Goal: Information Seeking & Learning: Check status

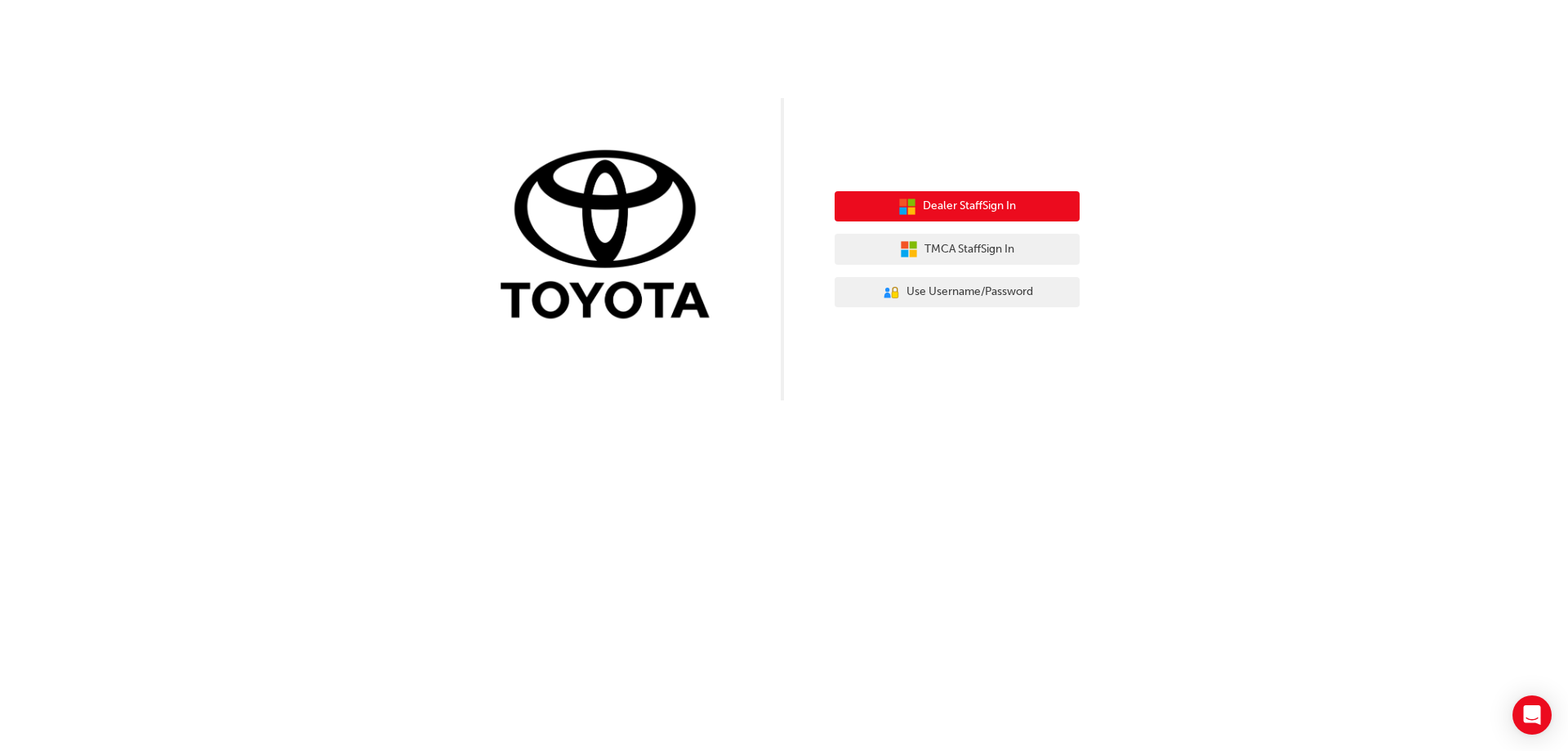
click at [985, 207] on span "Dealer Staff Sign In" at bounding box center [969, 205] width 93 height 19
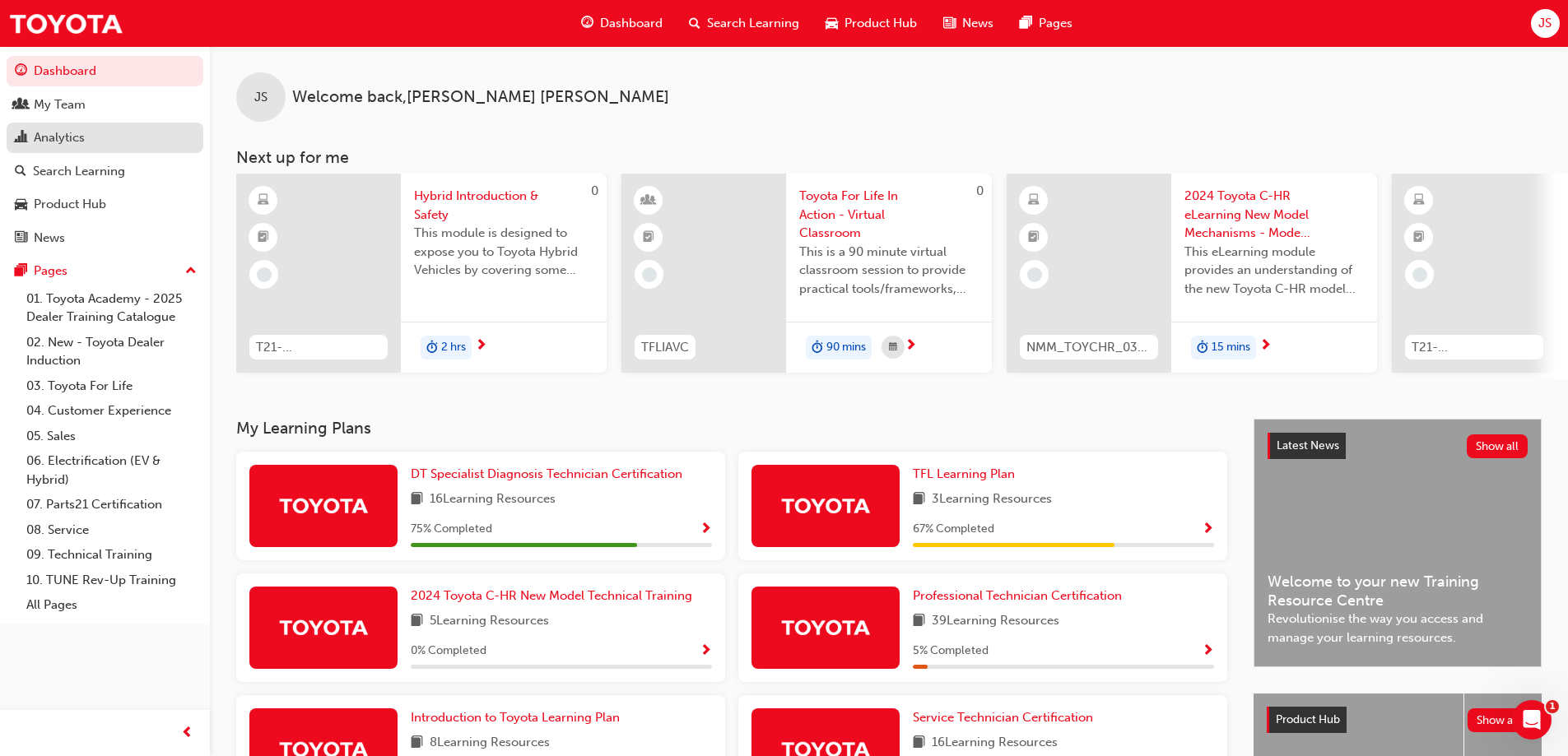
click at [65, 140] on div "Analytics" at bounding box center [59, 138] width 51 height 19
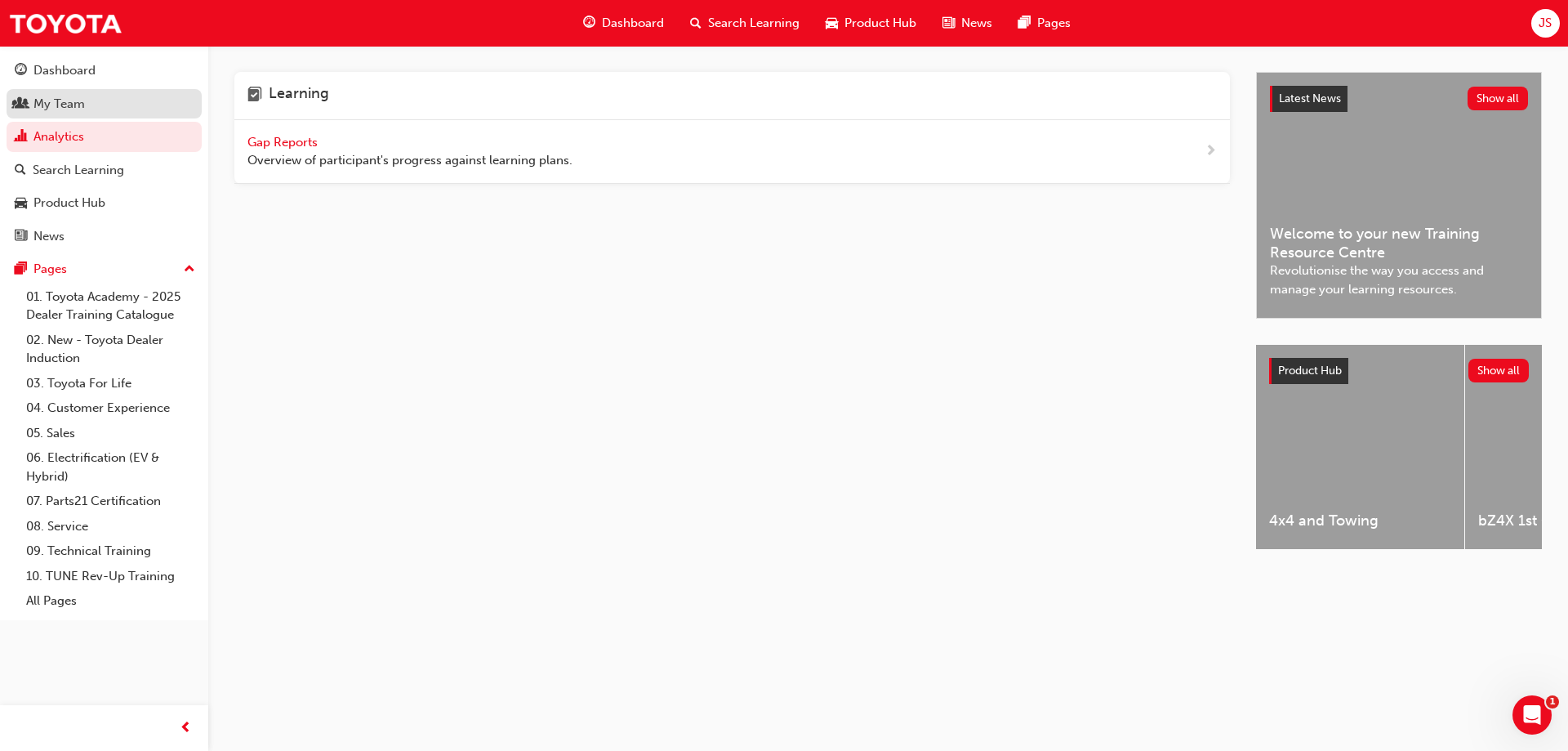
click at [64, 101] on div "My Team" at bounding box center [59, 104] width 51 height 19
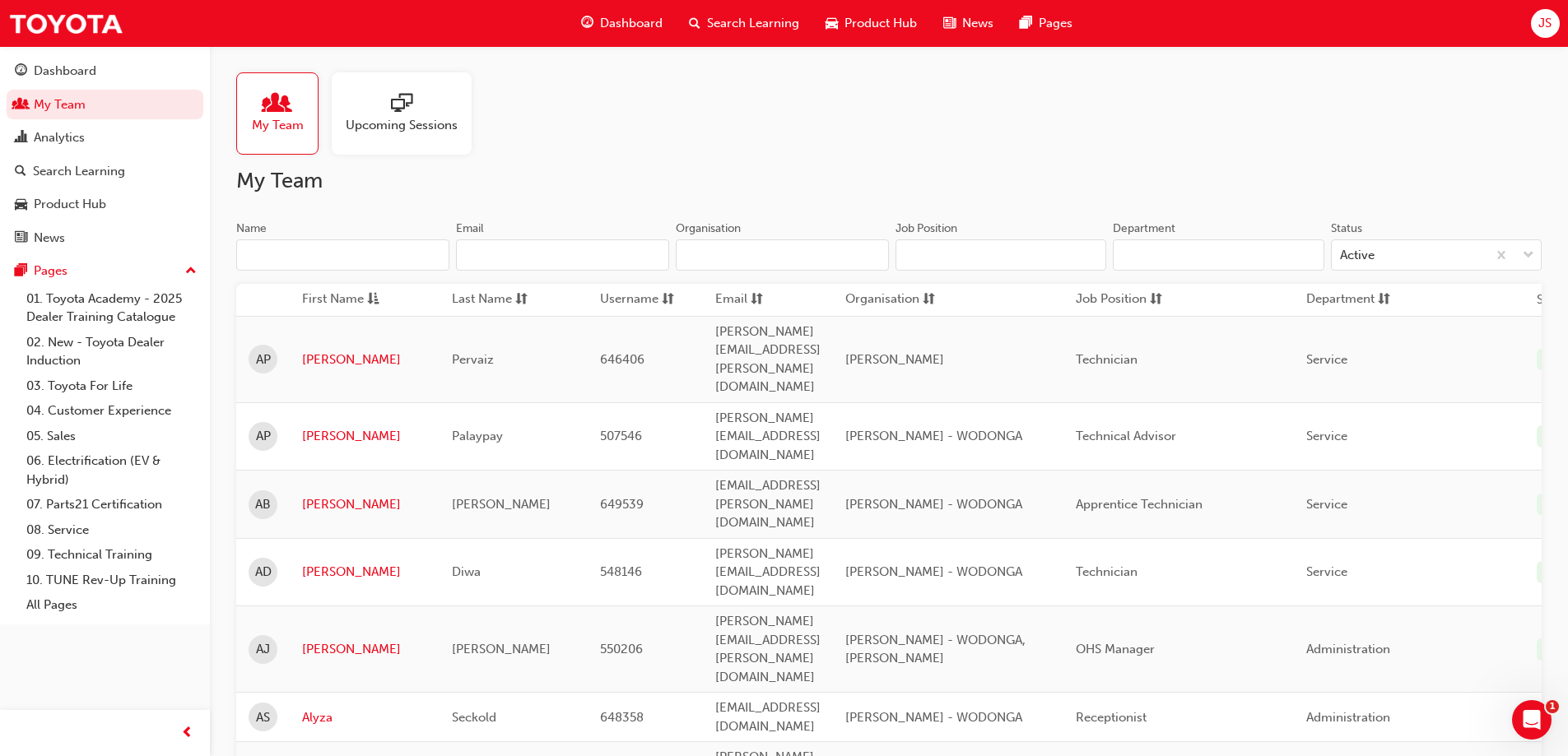
click at [304, 118] on div "My Team" at bounding box center [277, 114] width 83 height 83
click at [326, 350] on link "Abdul" at bounding box center [364, 359] width 125 height 19
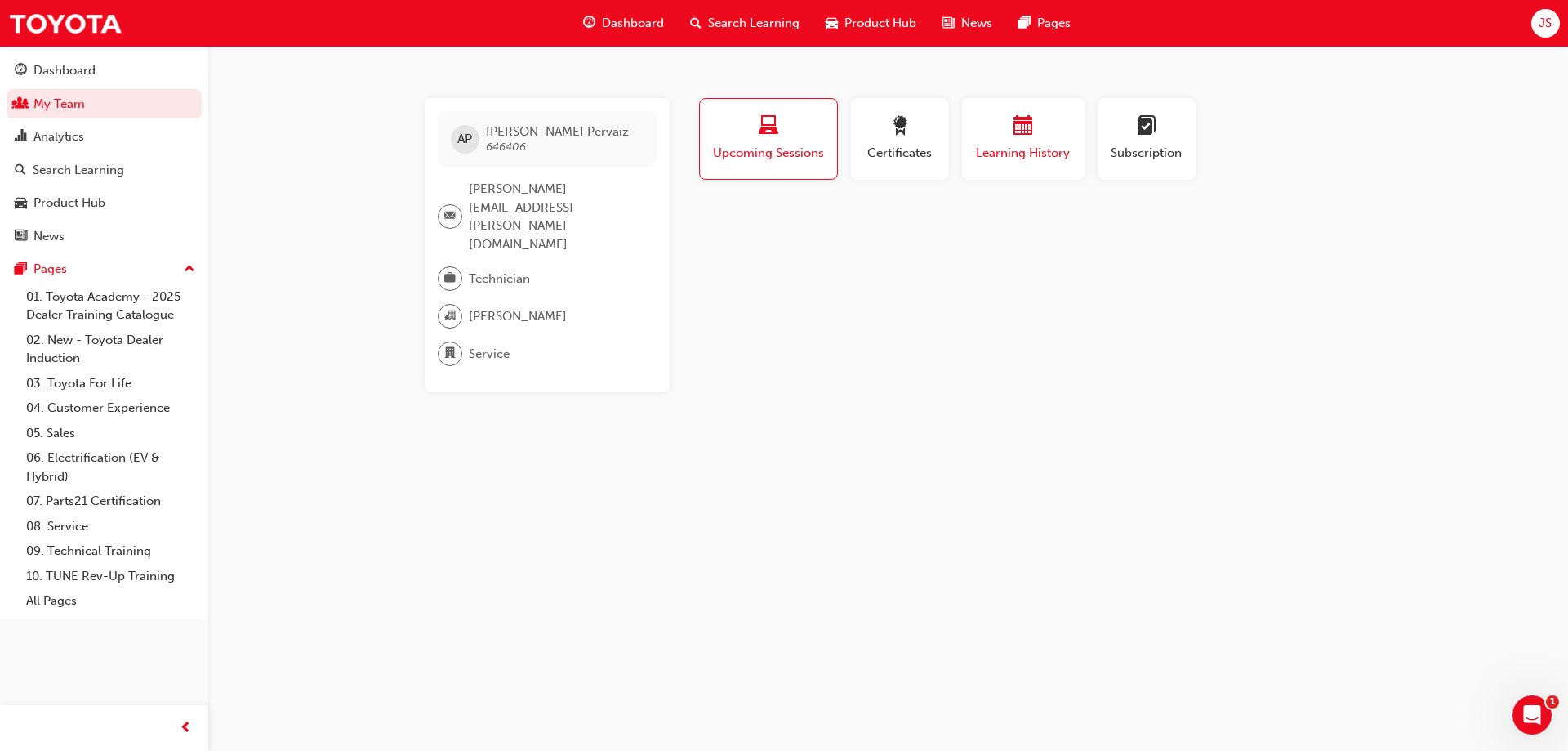
click at [994, 139] on div "button" at bounding box center [1023, 129] width 98 height 26
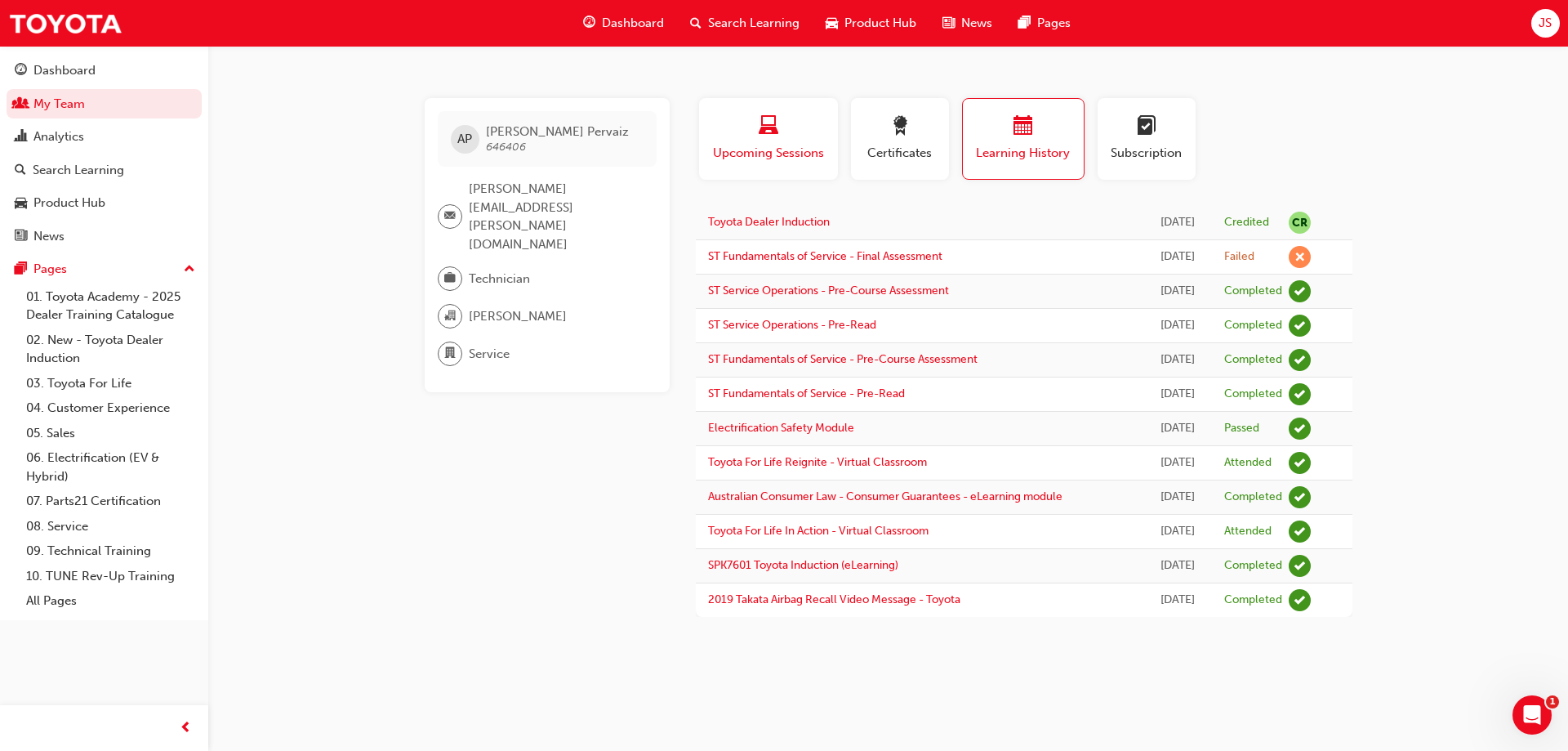
click at [766, 135] on span "laptop-icon" at bounding box center [768, 127] width 19 height 22
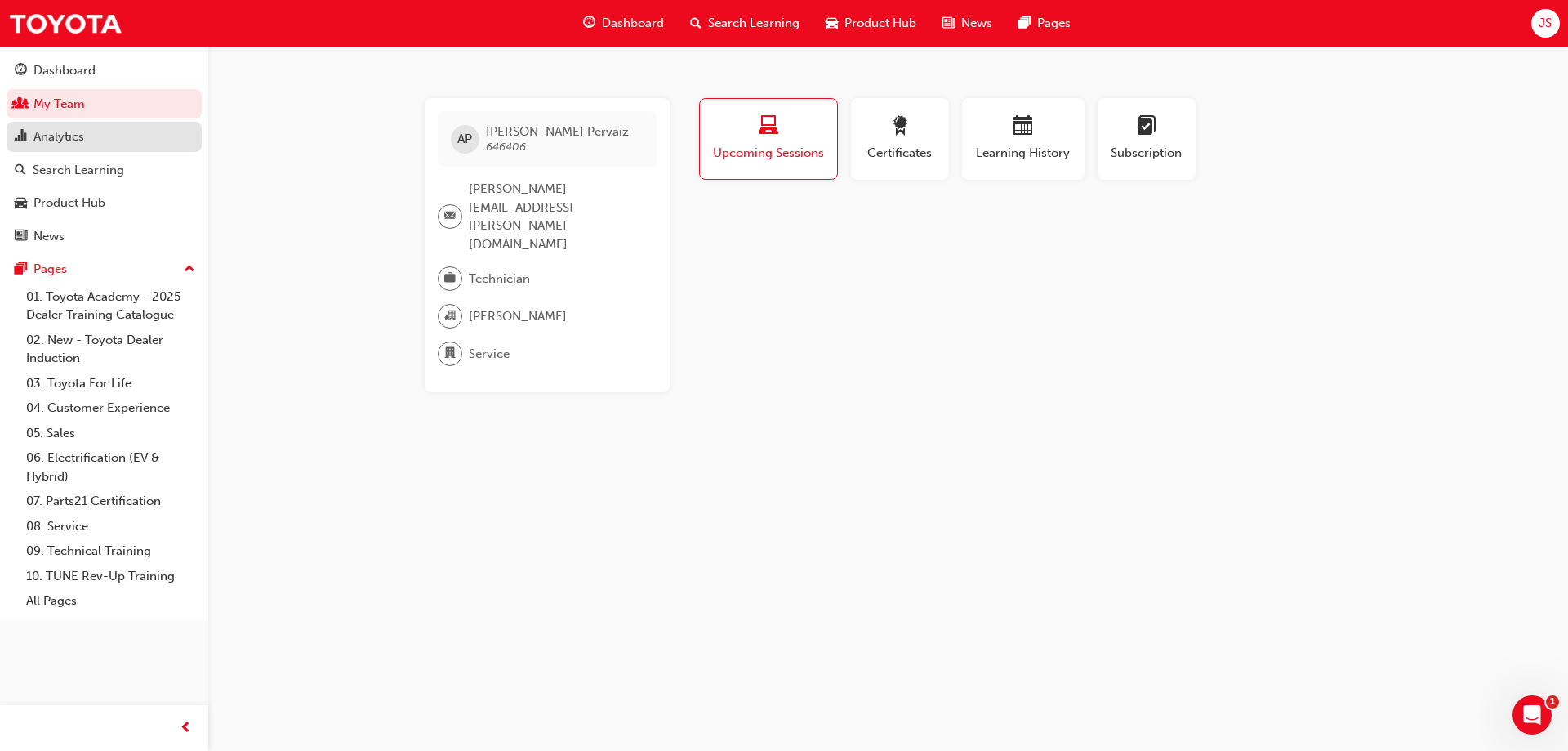
click at [73, 139] on div "Analytics" at bounding box center [58, 137] width 50 height 19
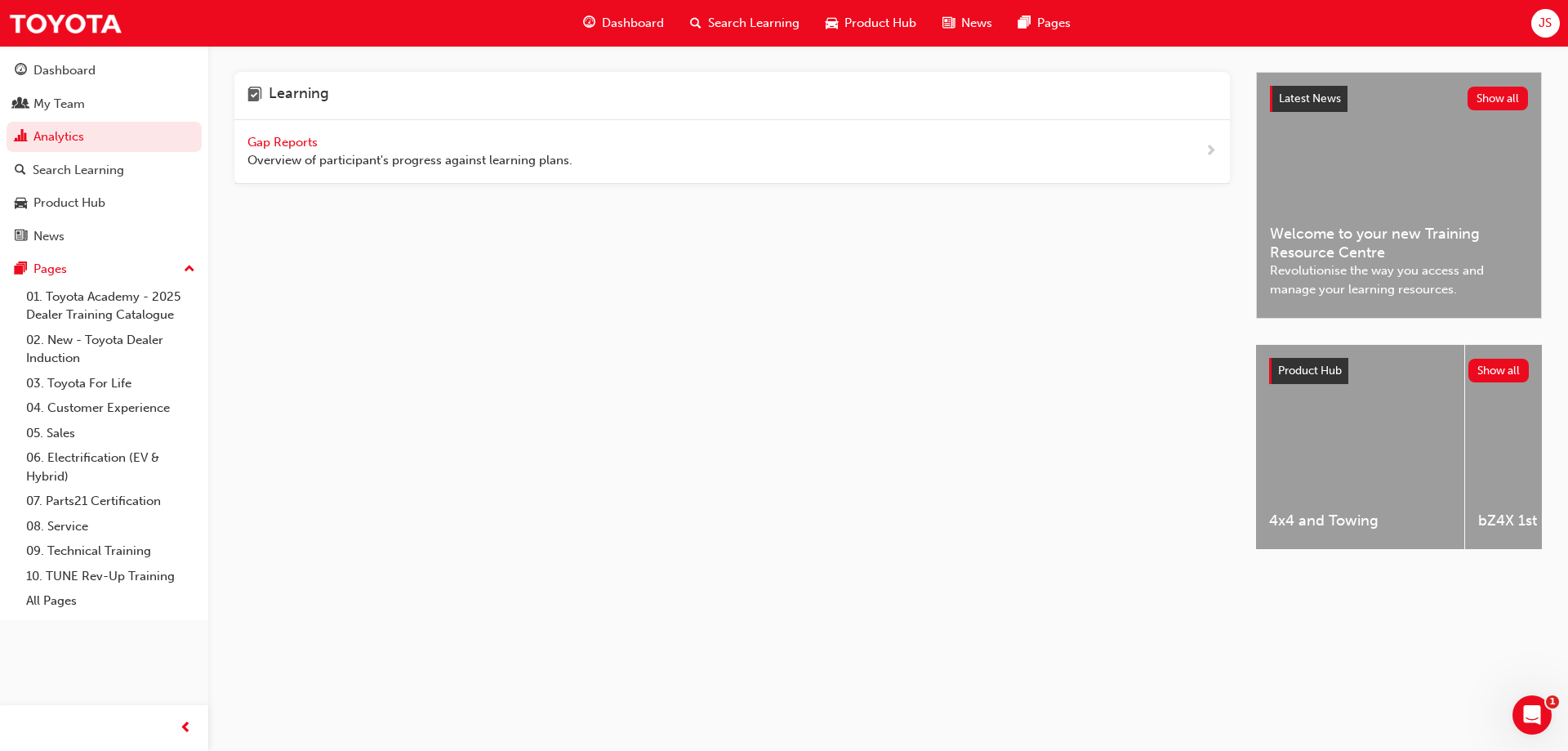
click at [287, 145] on span "Gap Reports" at bounding box center [284, 142] width 73 height 15
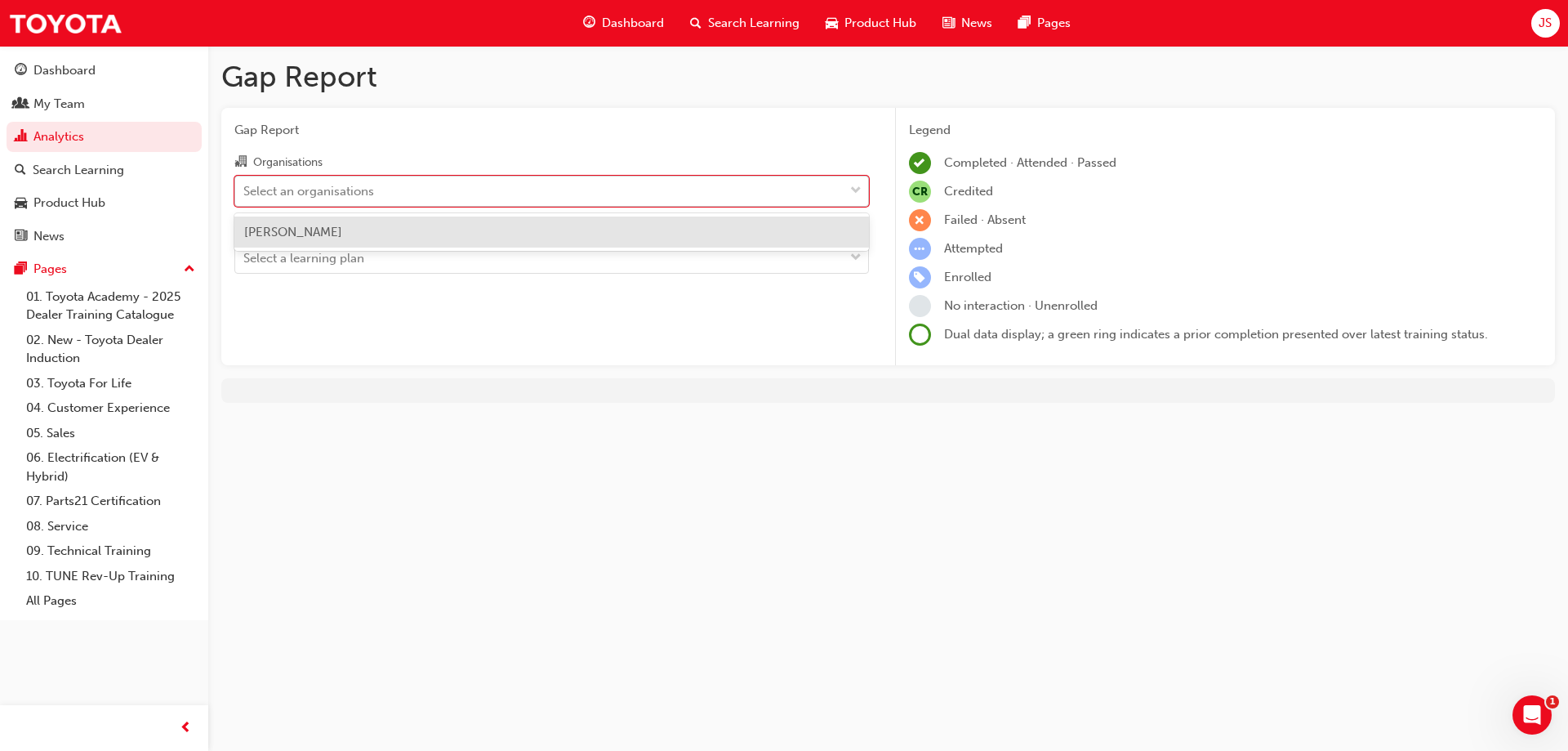
click at [415, 194] on div "Select an organisations" at bounding box center [539, 190] width 609 height 28
click at [245, 194] on input "Organisations option Jacob Toyota - LAVINGTON focused, 1 of 1. 1 result availab…" at bounding box center [244, 190] width 2 height 14
click at [342, 234] on span "[PERSON_NAME]" at bounding box center [292, 232] width 98 height 15
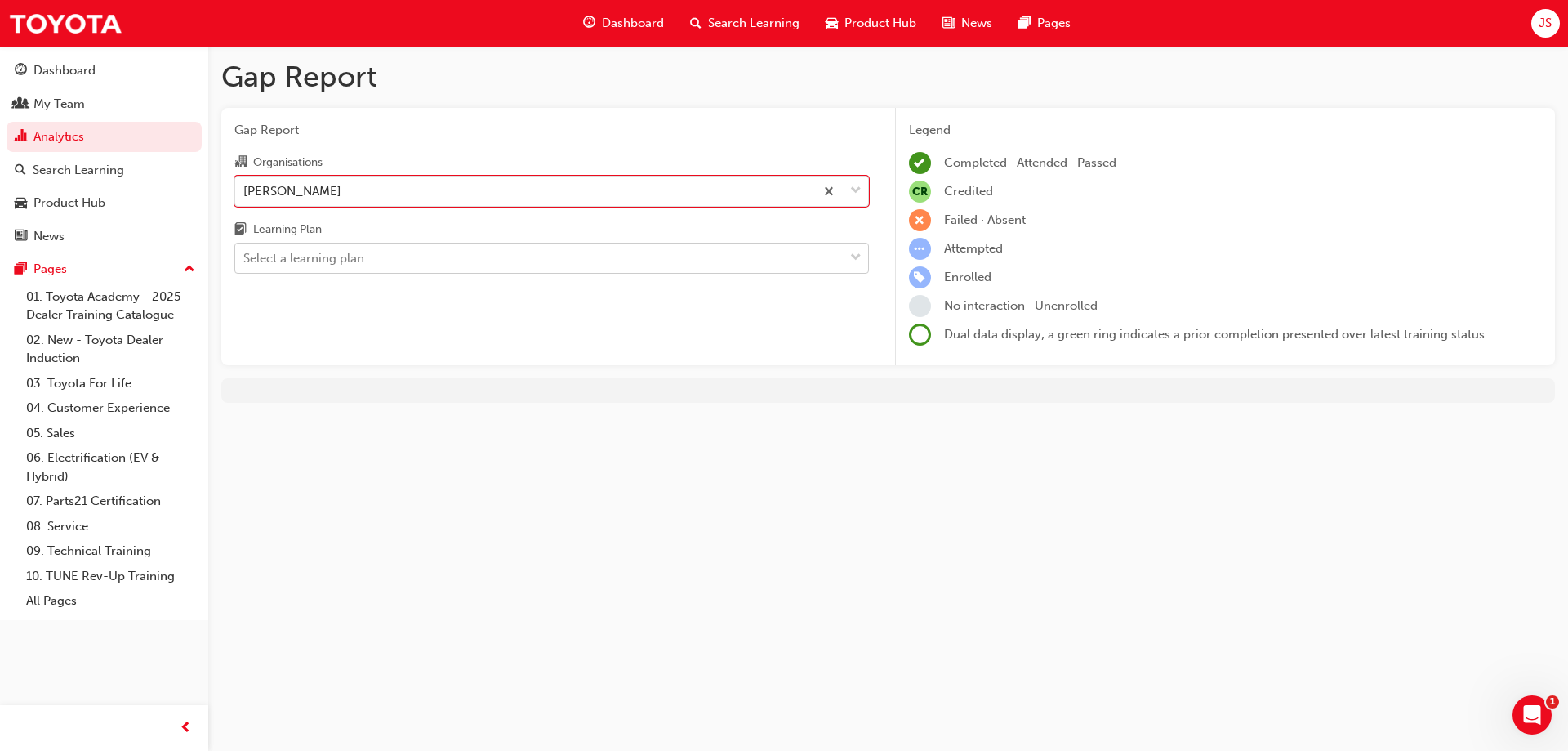
click at [392, 265] on div "Select a learning plan" at bounding box center [539, 258] width 609 height 28
click at [245, 264] on input "Learning Plan Select a learning plan" at bounding box center [244, 258] width 2 height 14
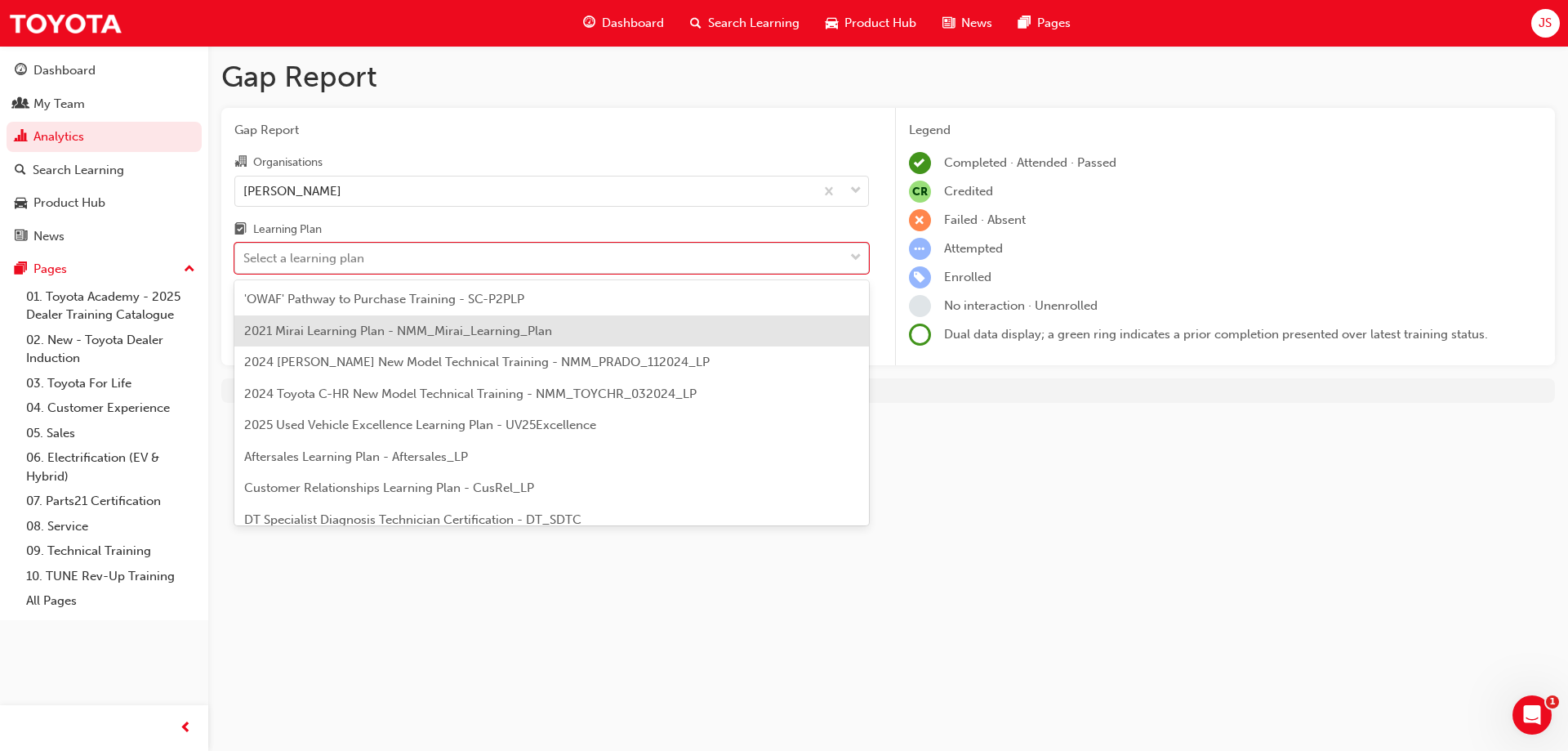
click at [1344, 524] on div "Gap Report Gap Report Organisations Jacob Toyota - LAVINGTON Learning Plan opti…" at bounding box center [784, 376] width 1568 height 751
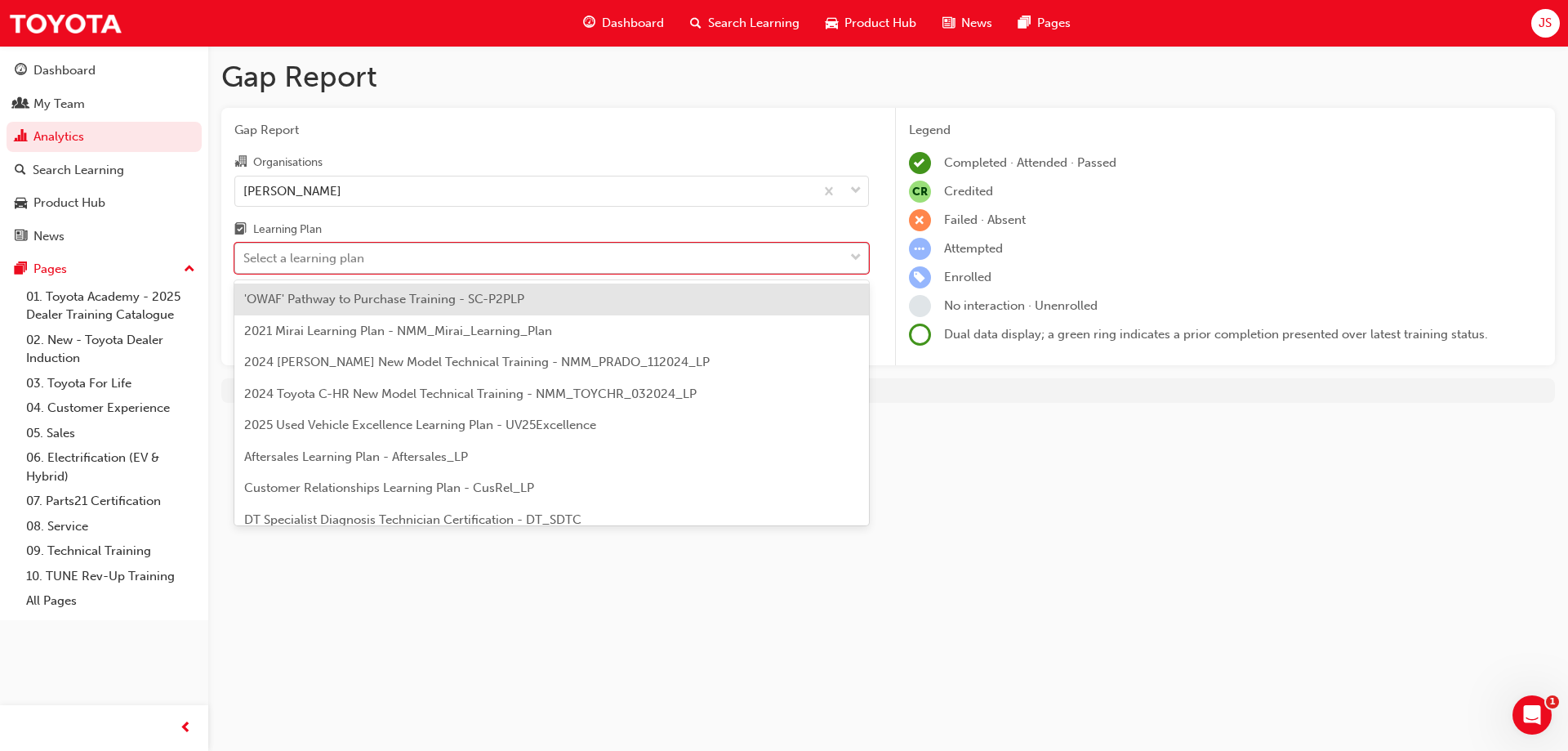
click at [733, 257] on div "Select a learning plan" at bounding box center [539, 258] width 609 height 28
click at [245, 257] on input "Learning Plan option 'OWAF' Pathway to Purchase Training - SC-P2PLP focused, 1 …" at bounding box center [244, 258] width 2 height 14
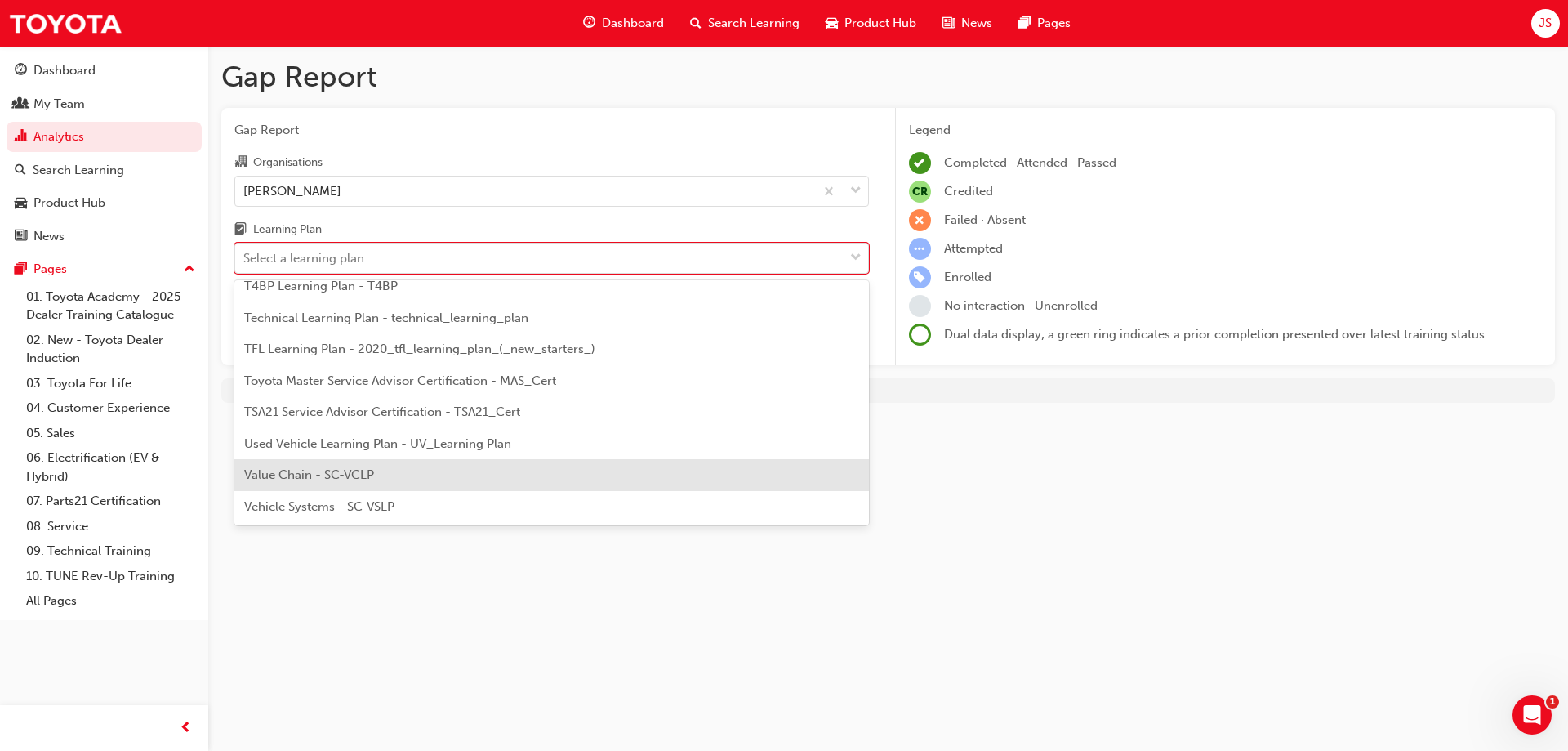
scroll to position [623, 0]
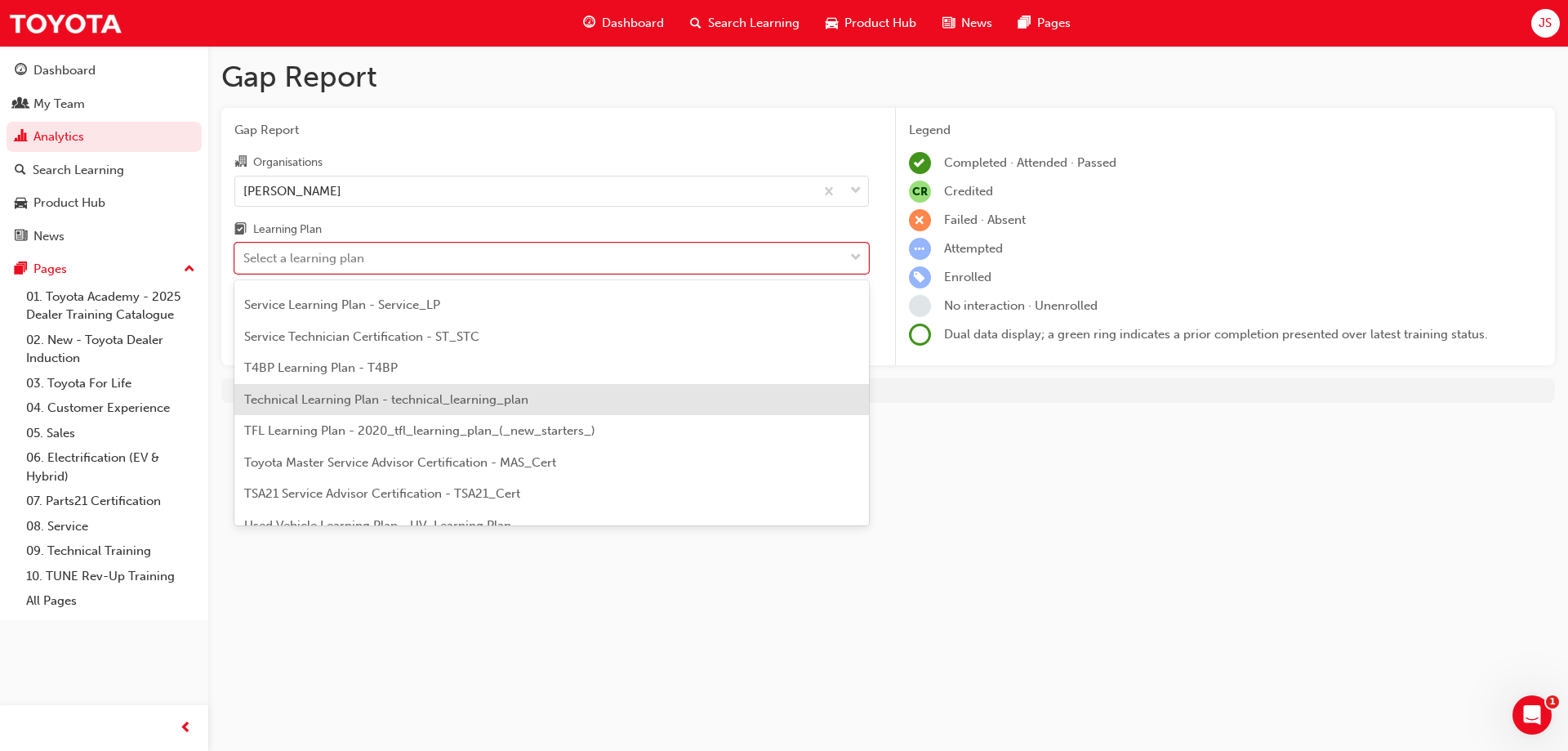
click at [587, 396] on div "Technical Learning Plan - technical_learning_plan" at bounding box center [551, 400] width 634 height 32
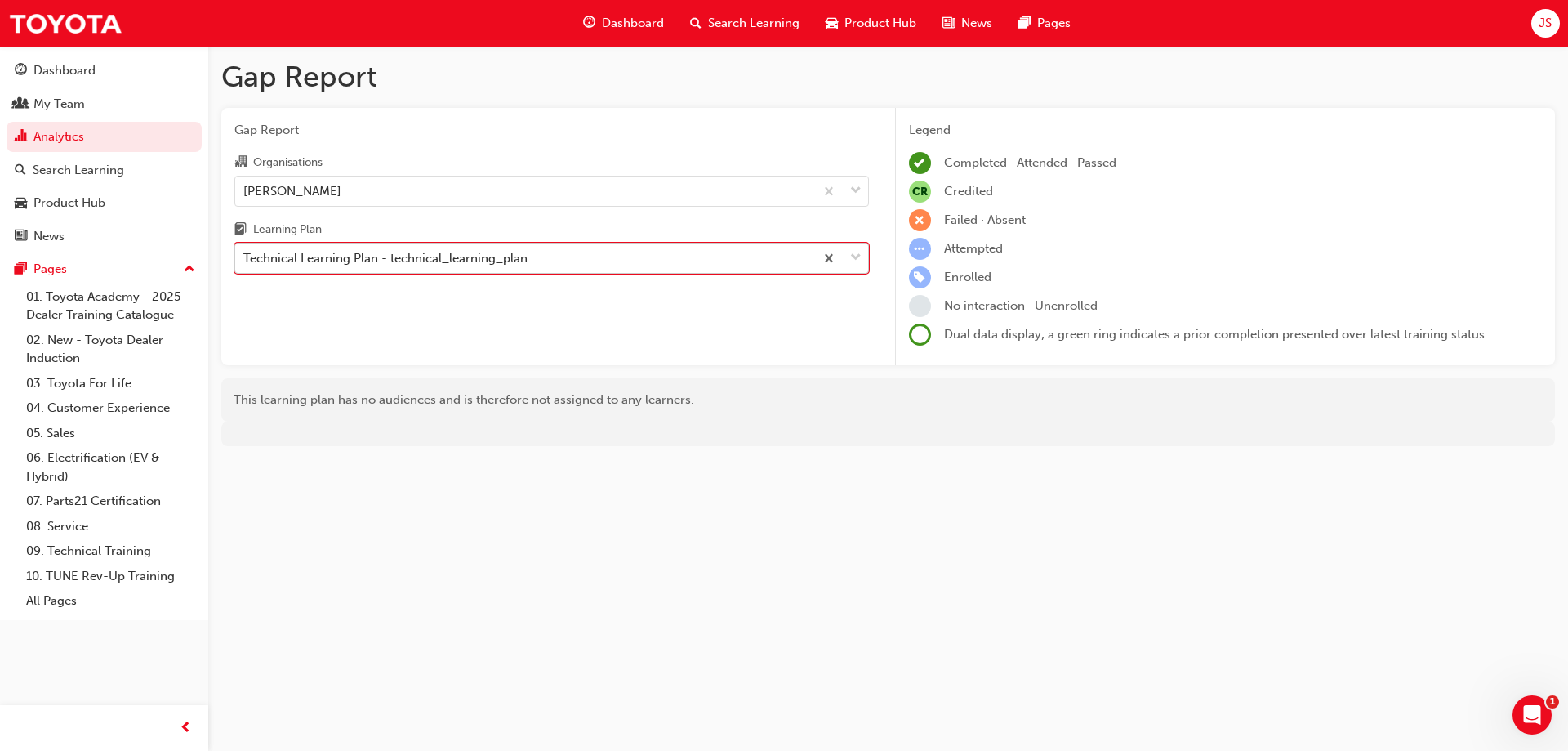
click at [851, 257] on span "down-icon" at bounding box center [855, 258] width 11 height 21
click at [245, 257] on input "Learning Plan option Technical Learning Plan - technical_learning_plan, selecte…" at bounding box center [244, 258] width 2 height 14
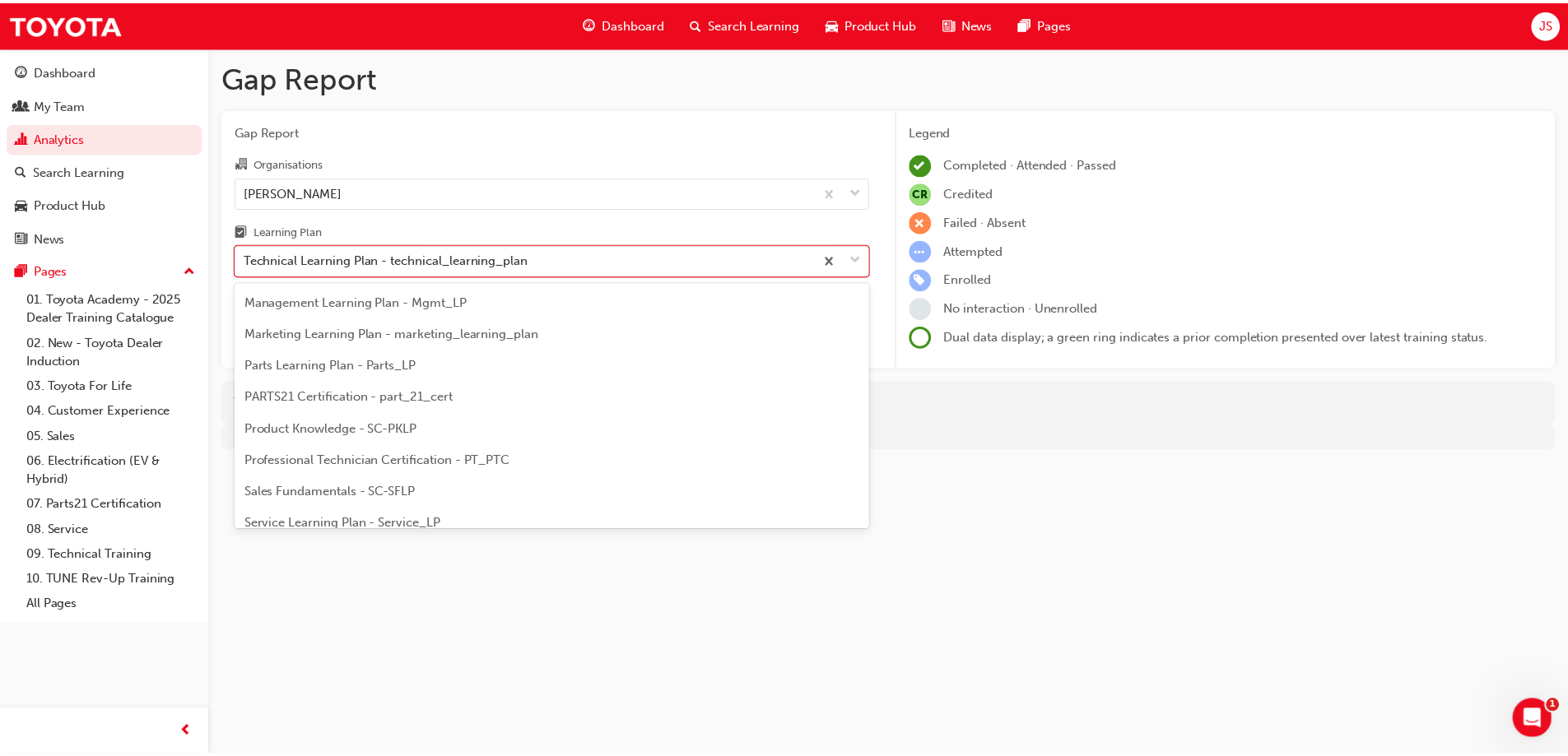
scroll to position [493, 0]
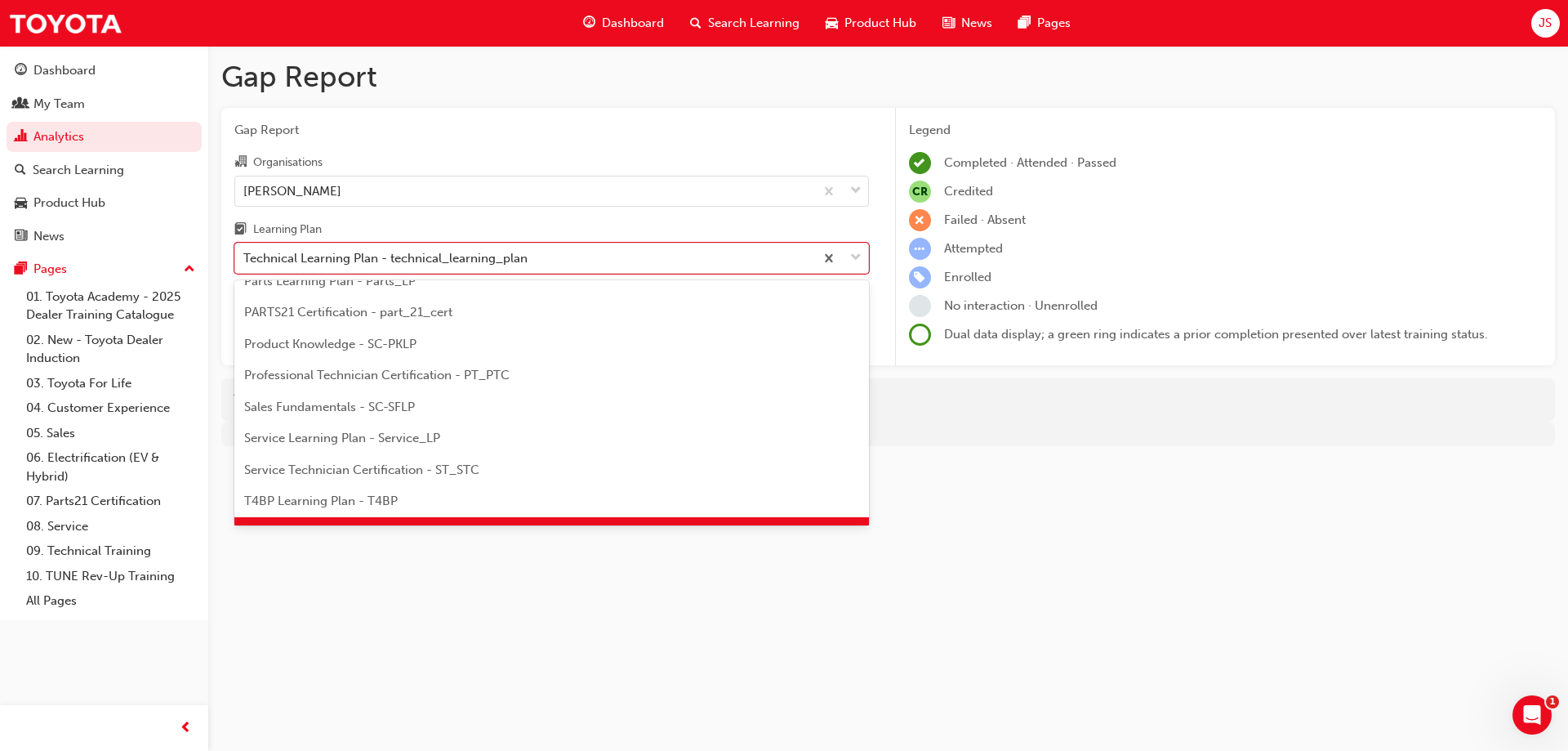
click at [573, 374] on div "Professional Technician Certification - PT_PTC" at bounding box center [551, 376] width 634 height 32
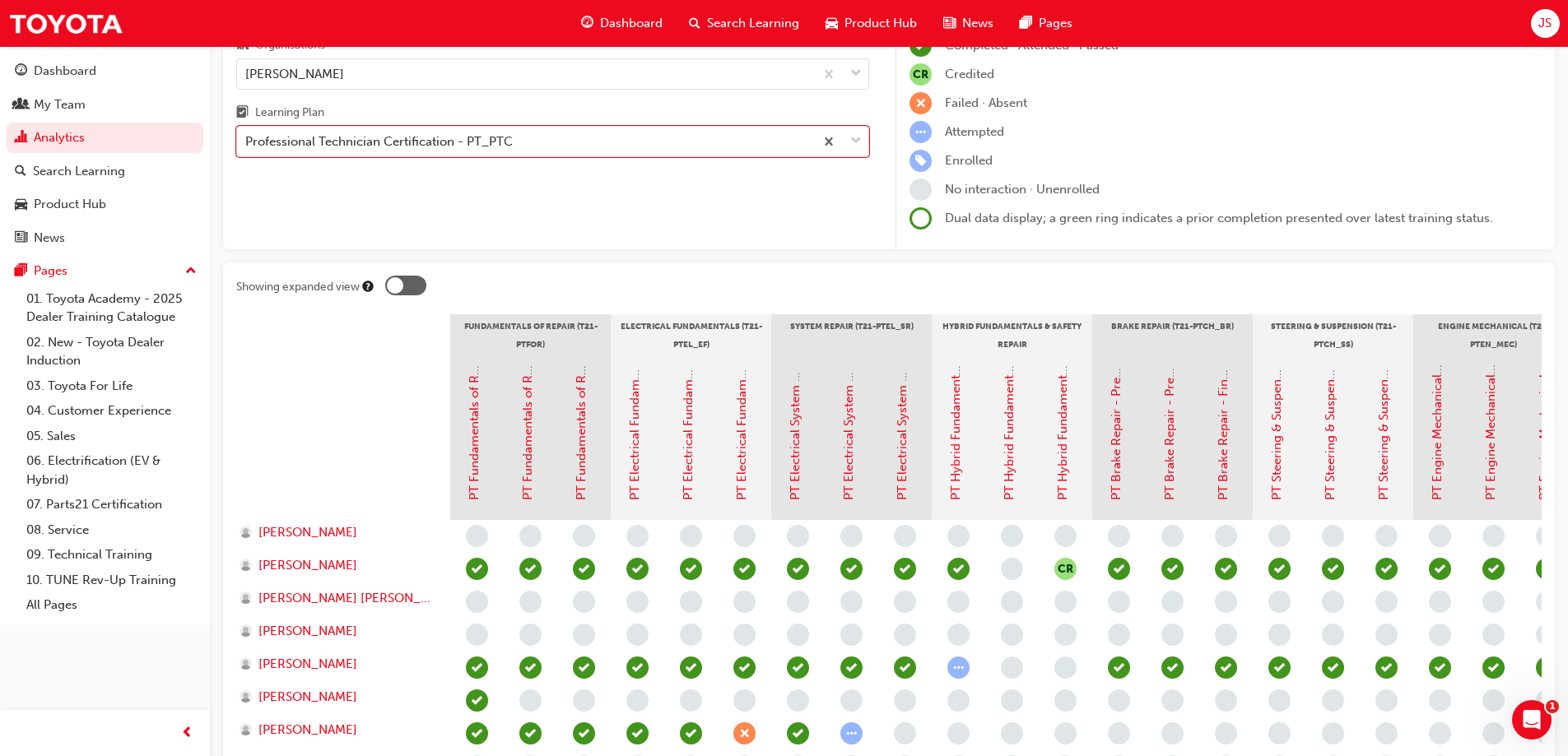
scroll to position [83, 0]
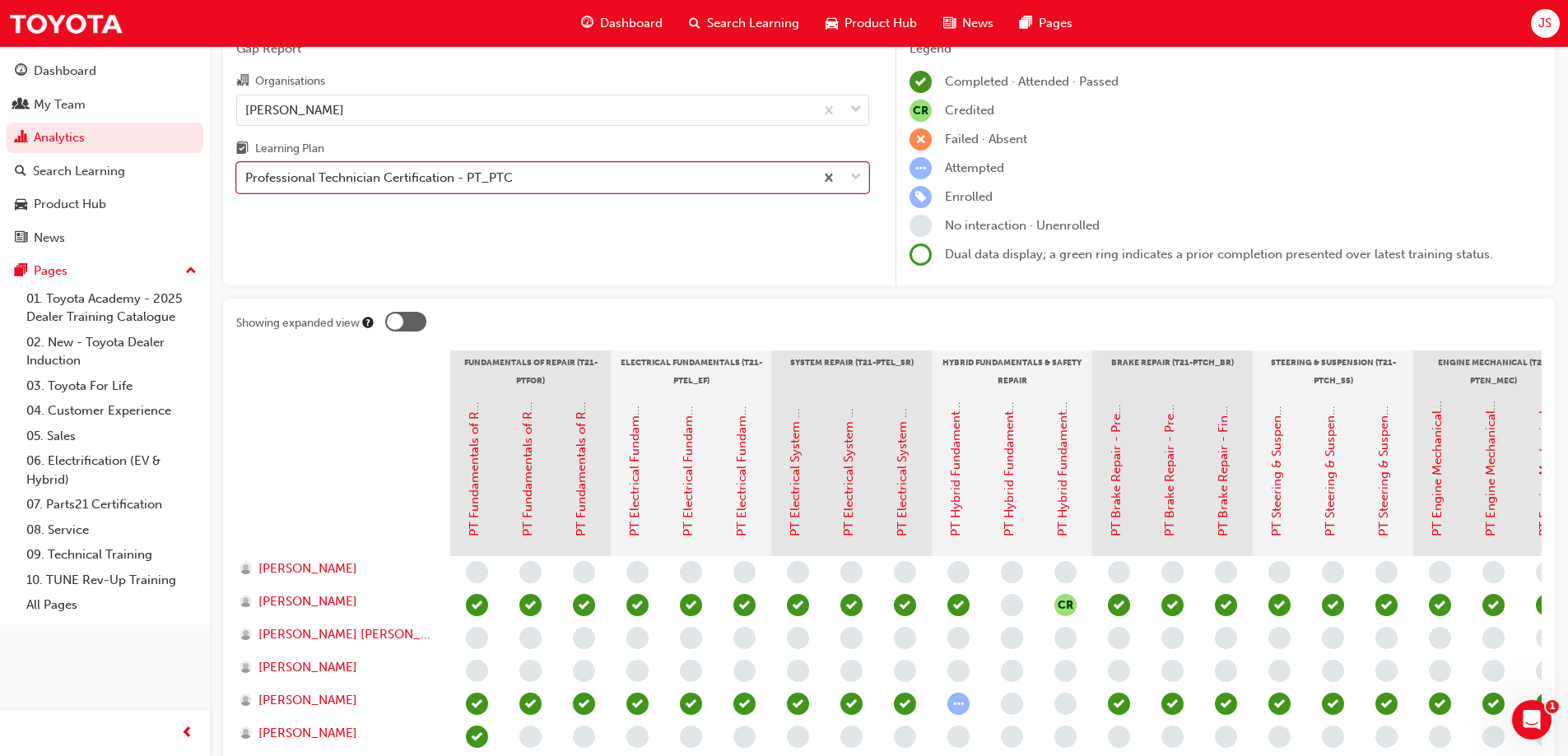
click at [679, 183] on div "Professional Technician Certification - PT_PTC" at bounding box center [526, 177] width 577 height 28
click at [247, 183] on input "Learning Plan option Professional Technician Certification - PT_PTC, selected. …" at bounding box center [246, 177] width 2 height 14
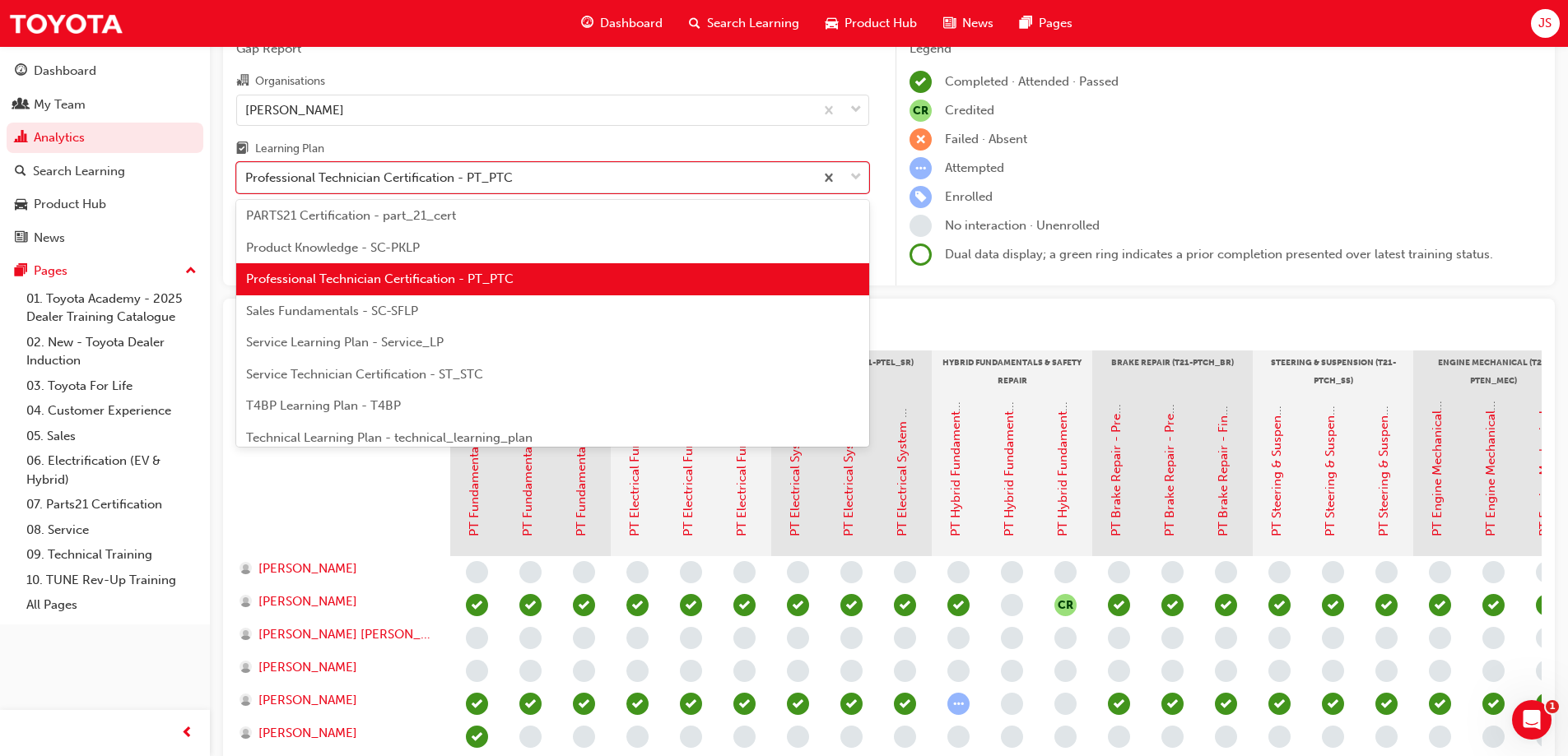
scroll to position [534, 0]
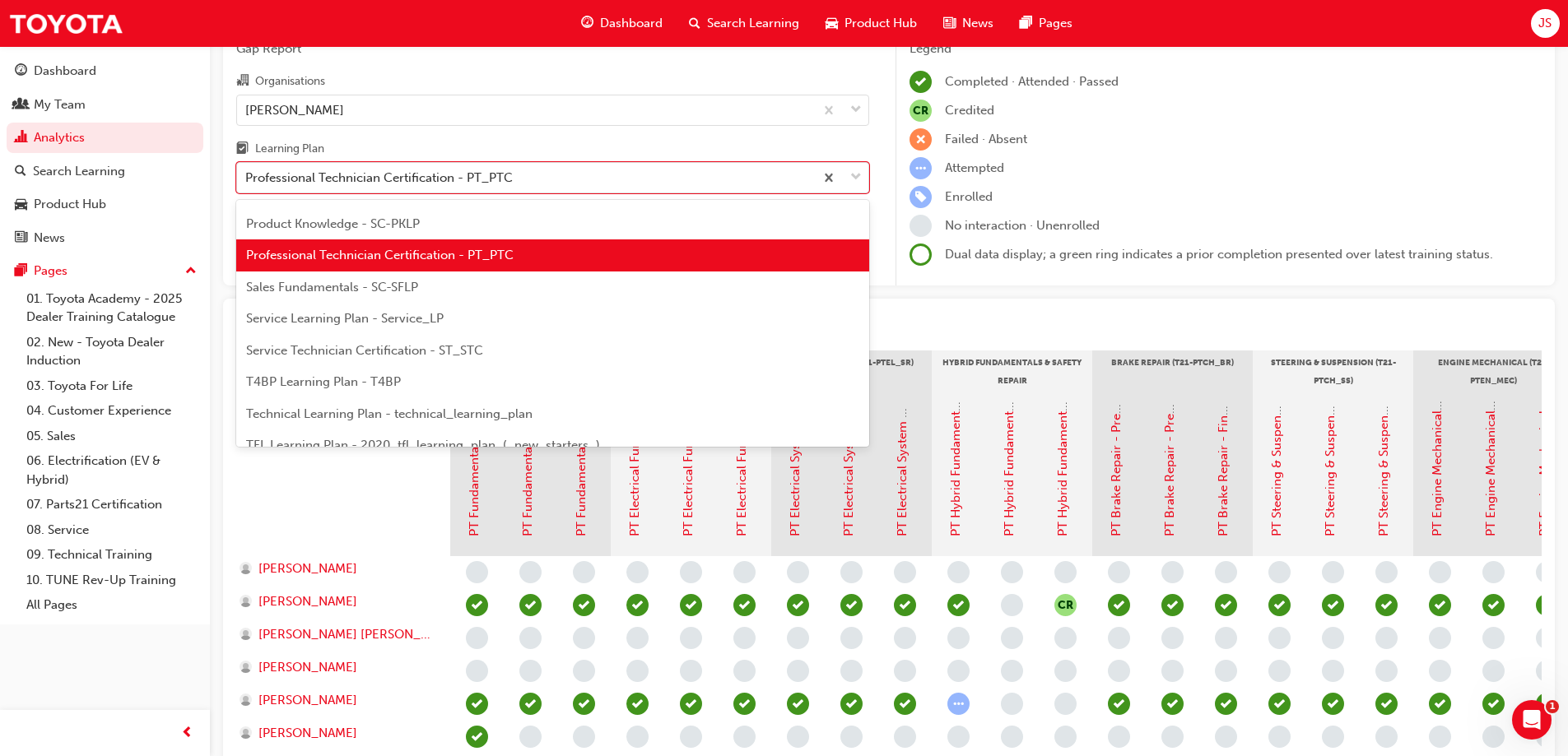
click at [473, 344] on span "Service Technician Certification - ST_STC" at bounding box center [364, 350] width 237 height 15
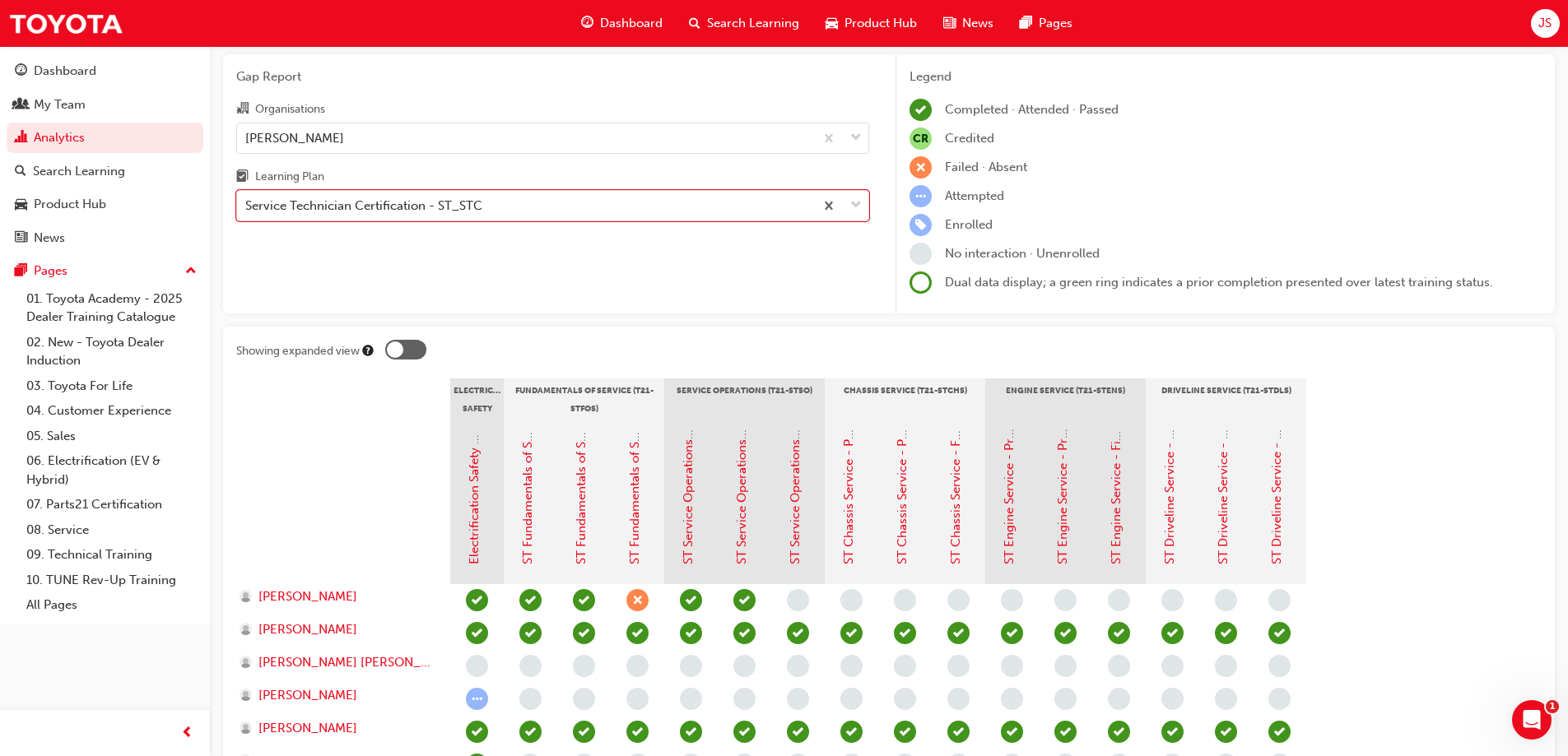
scroll to position [83, 0]
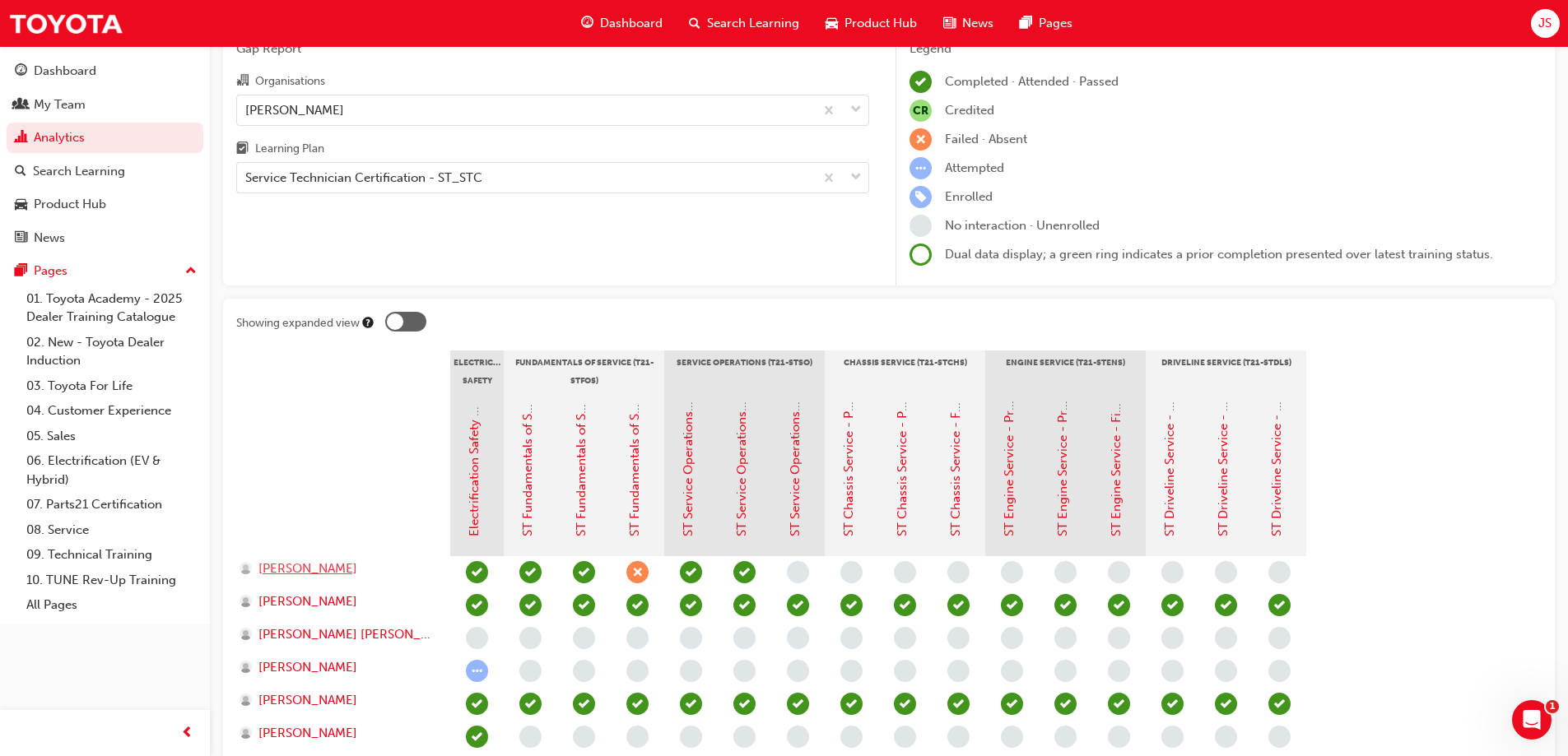
click at [323, 565] on span "[PERSON_NAME]" at bounding box center [307, 568] width 99 height 19
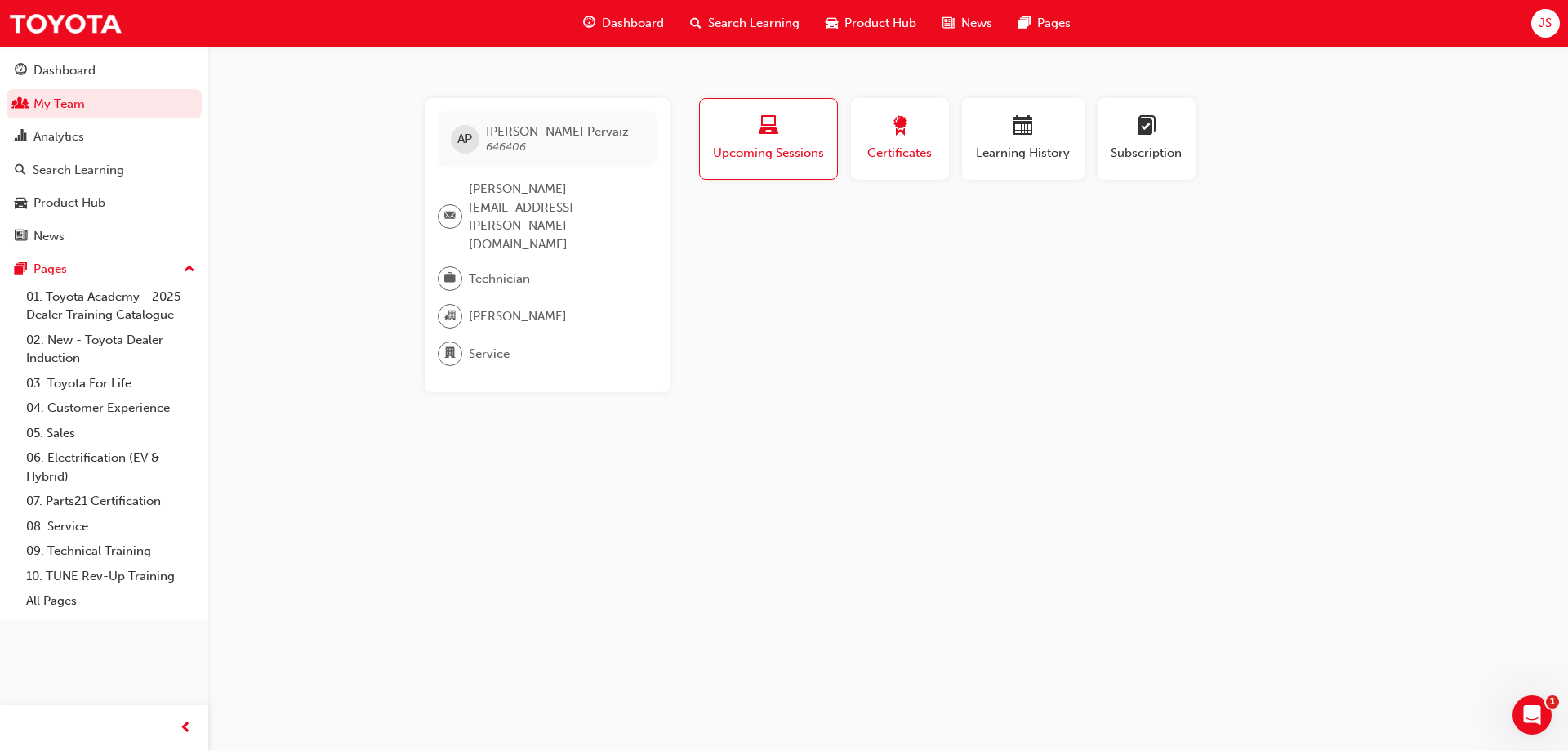
click at [895, 143] on div "Certificates" at bounding box center [899, 139] width 73 height 47
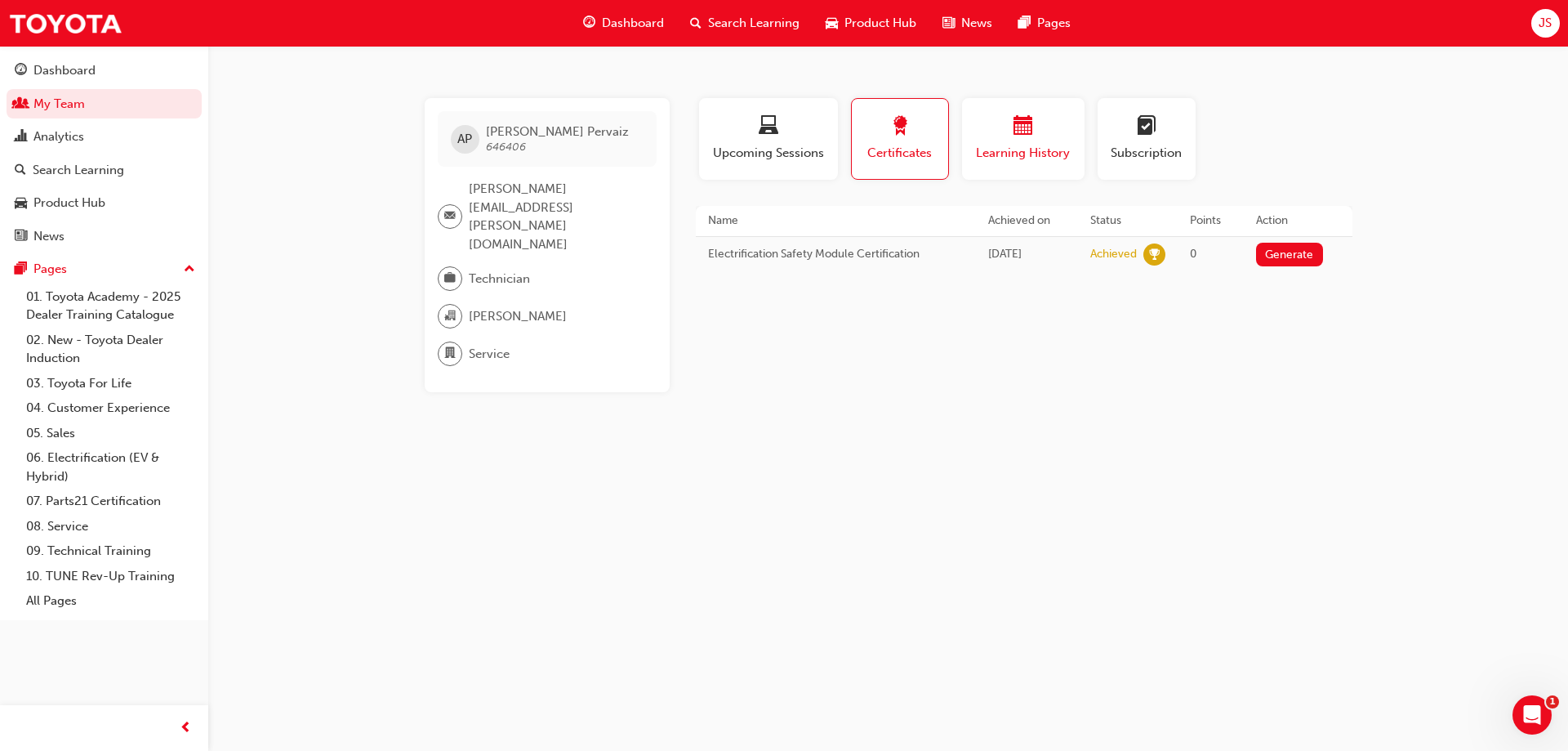
click at [1019, 135] on span "calendar-icon" at bounding box center [1023, 127] width 19 height 22
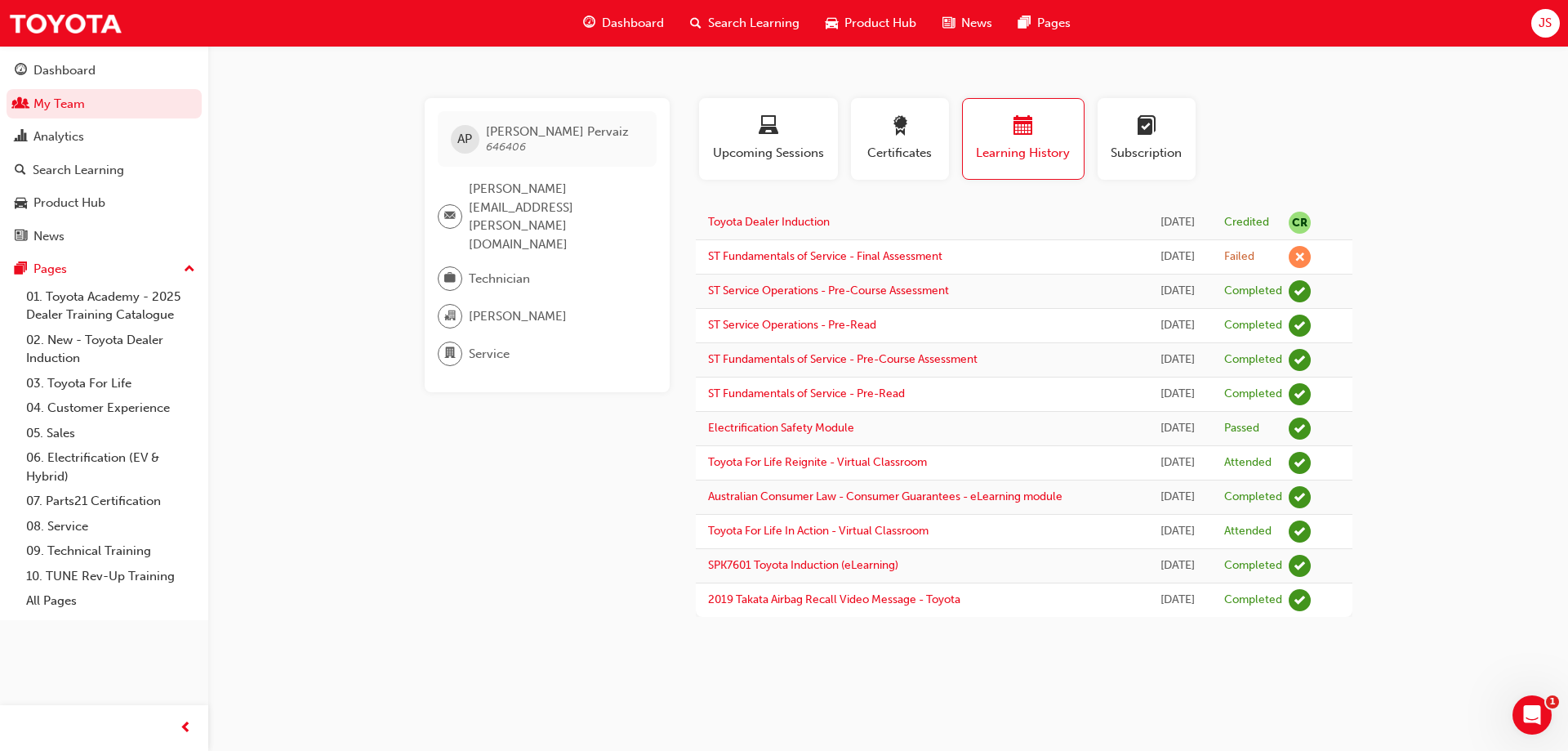
click at [1546, 22] on span "JS" at bounding box center [1544, 23] width 13 height 19
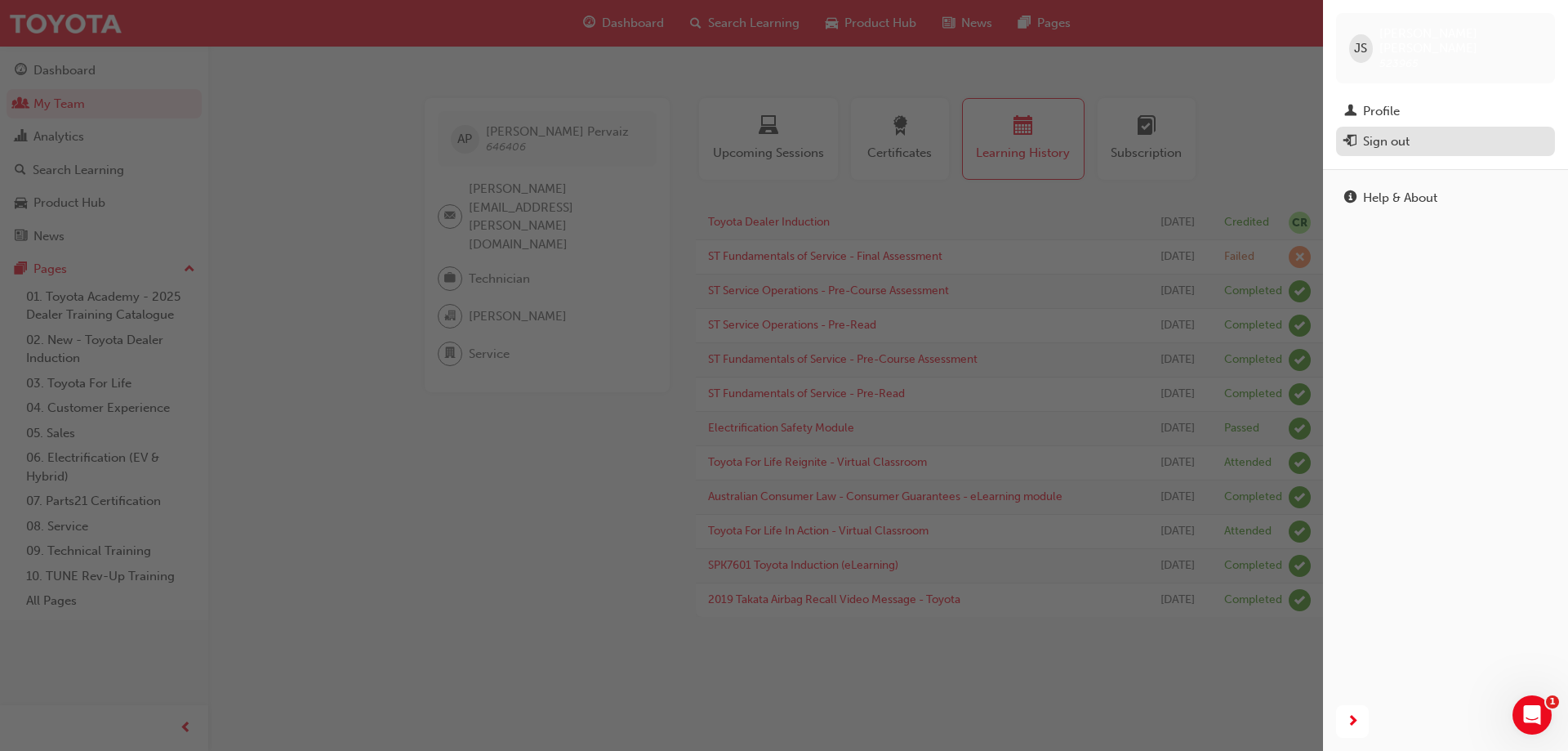
click at [1422, 131] on div "Sign out" at bounding box center [1446, 141] width 203 height 20
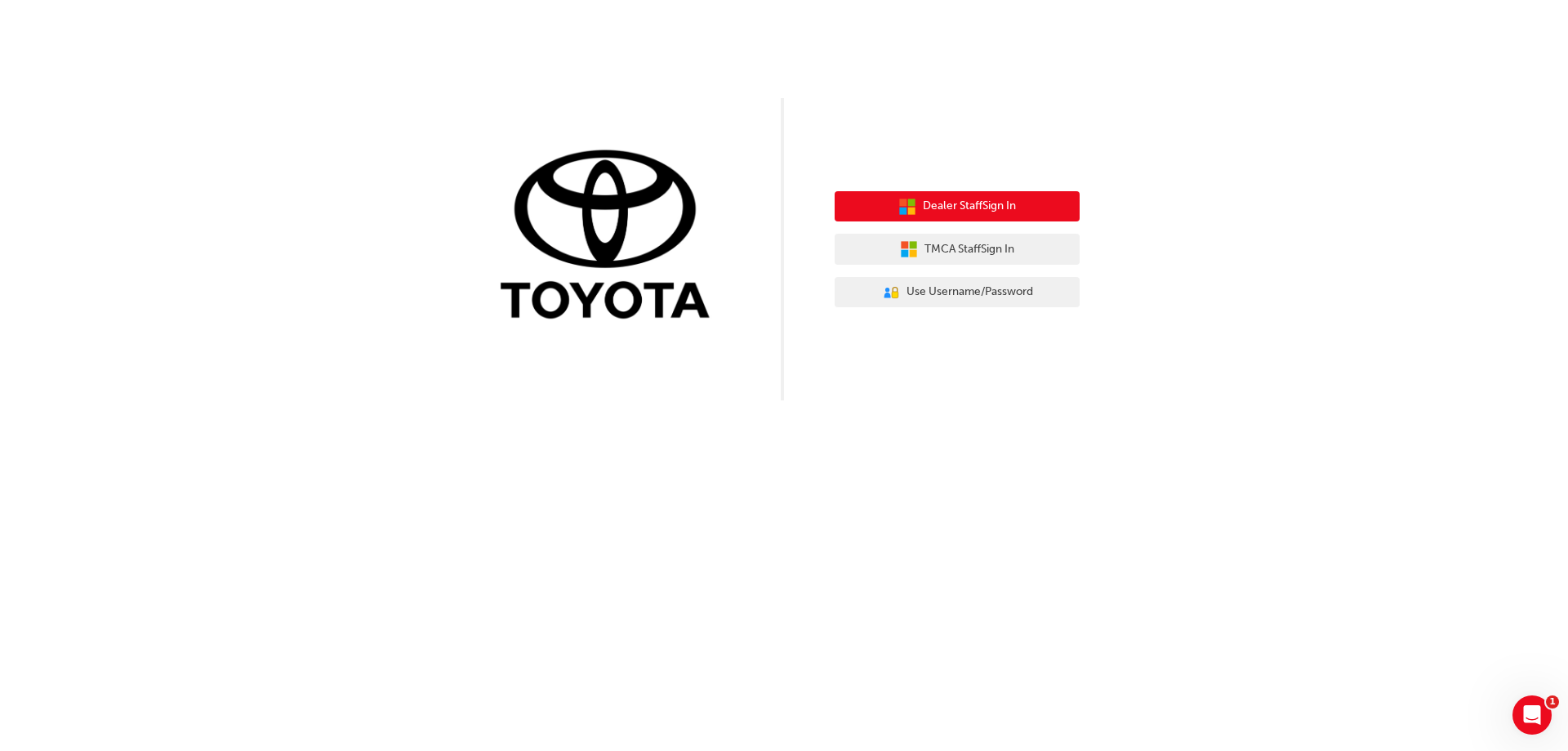
click at [1010, 202] on span "Dealer Staff Sign In" at bounding box center [969, 205] width 93 height 19
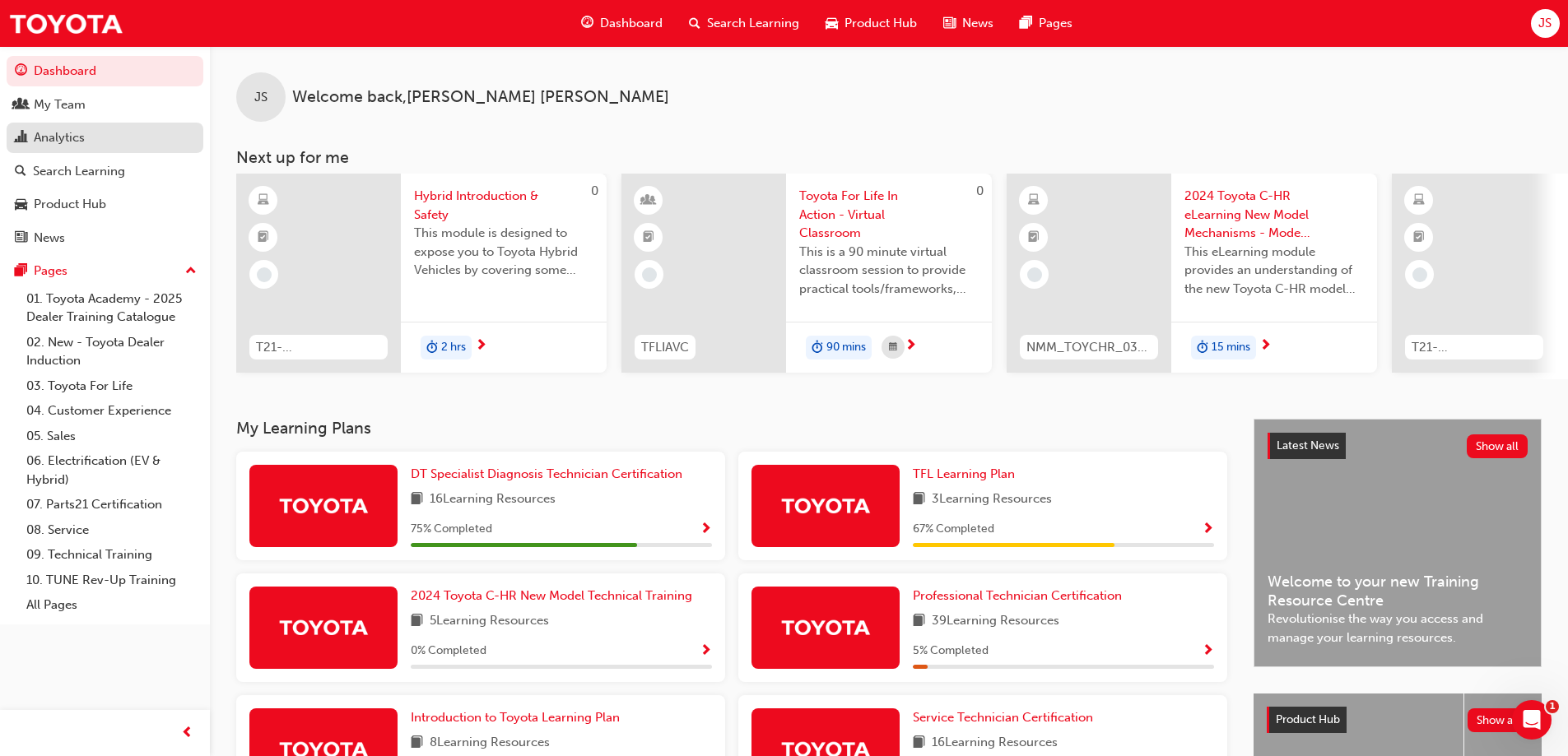
click at [53, 136] on div "Analytics" at bounding box center [59, 138] width 51 height 19
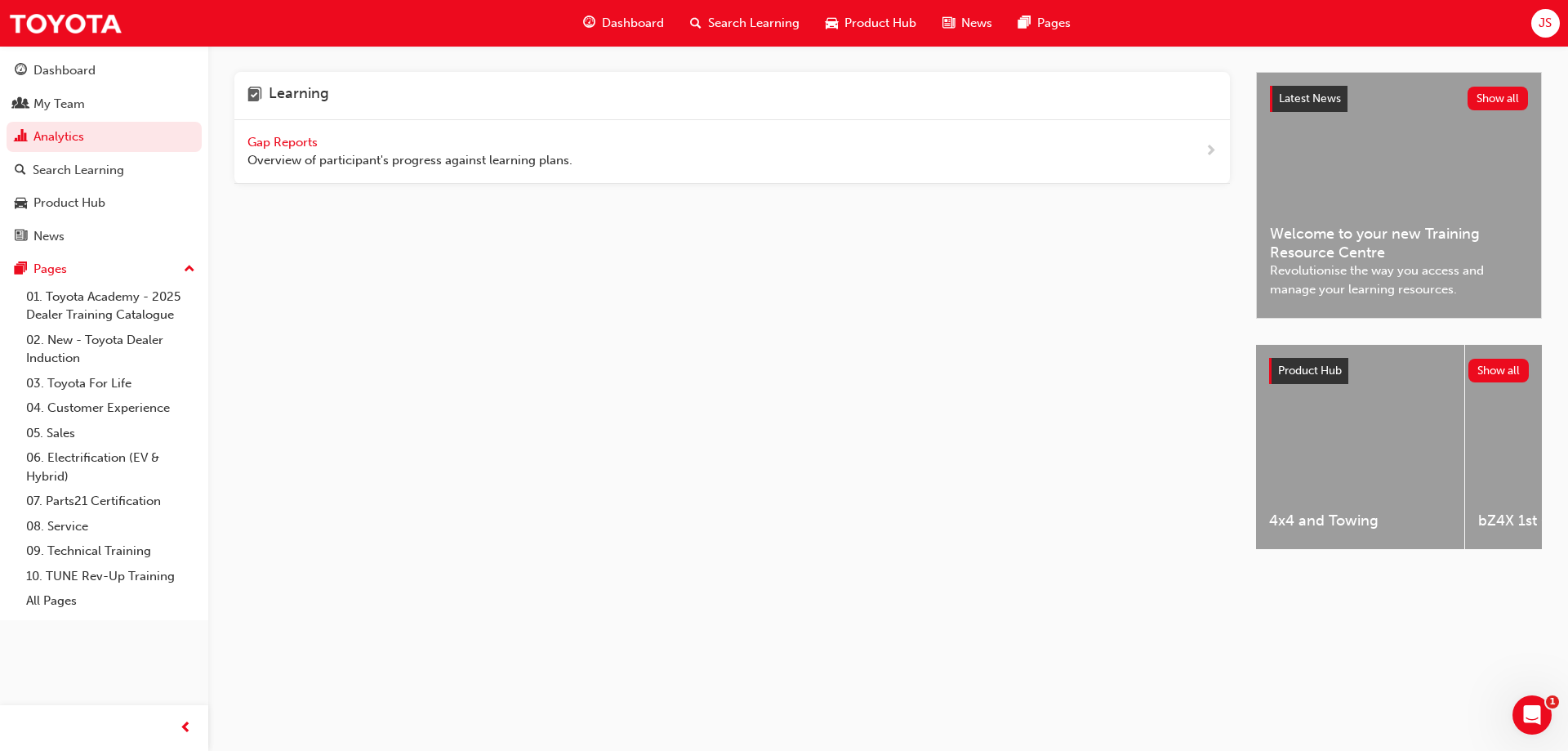
click at [275, 144] on span "Gap Reports" at bounding box center [284, 142] width 73 height 15
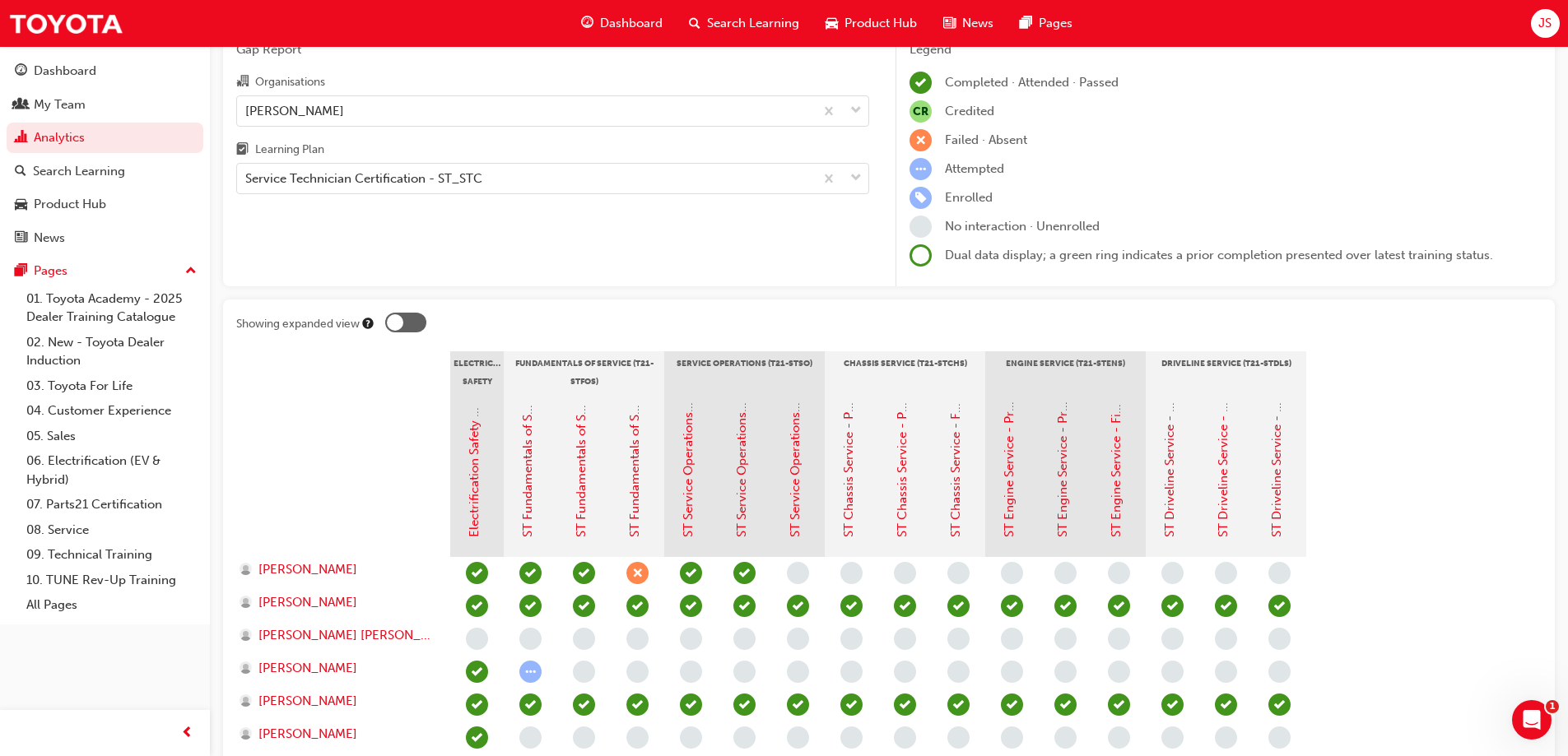
scroll to position [83, 0]
click at [400, 320] on div at bounding box center [395, 321] width 17 height 17
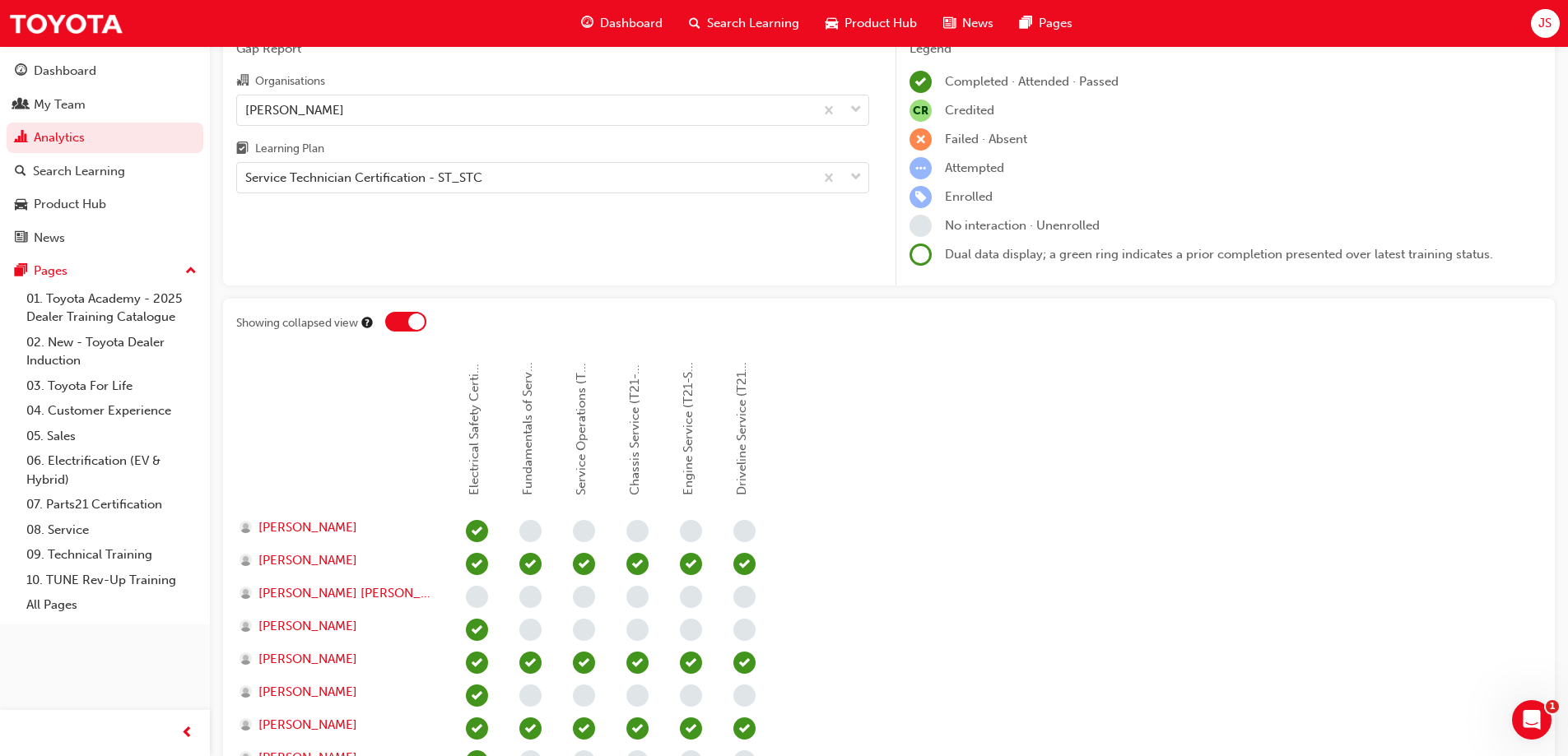
click at [400, 320] on div at bounding box center [406, 321] width 41 height 20
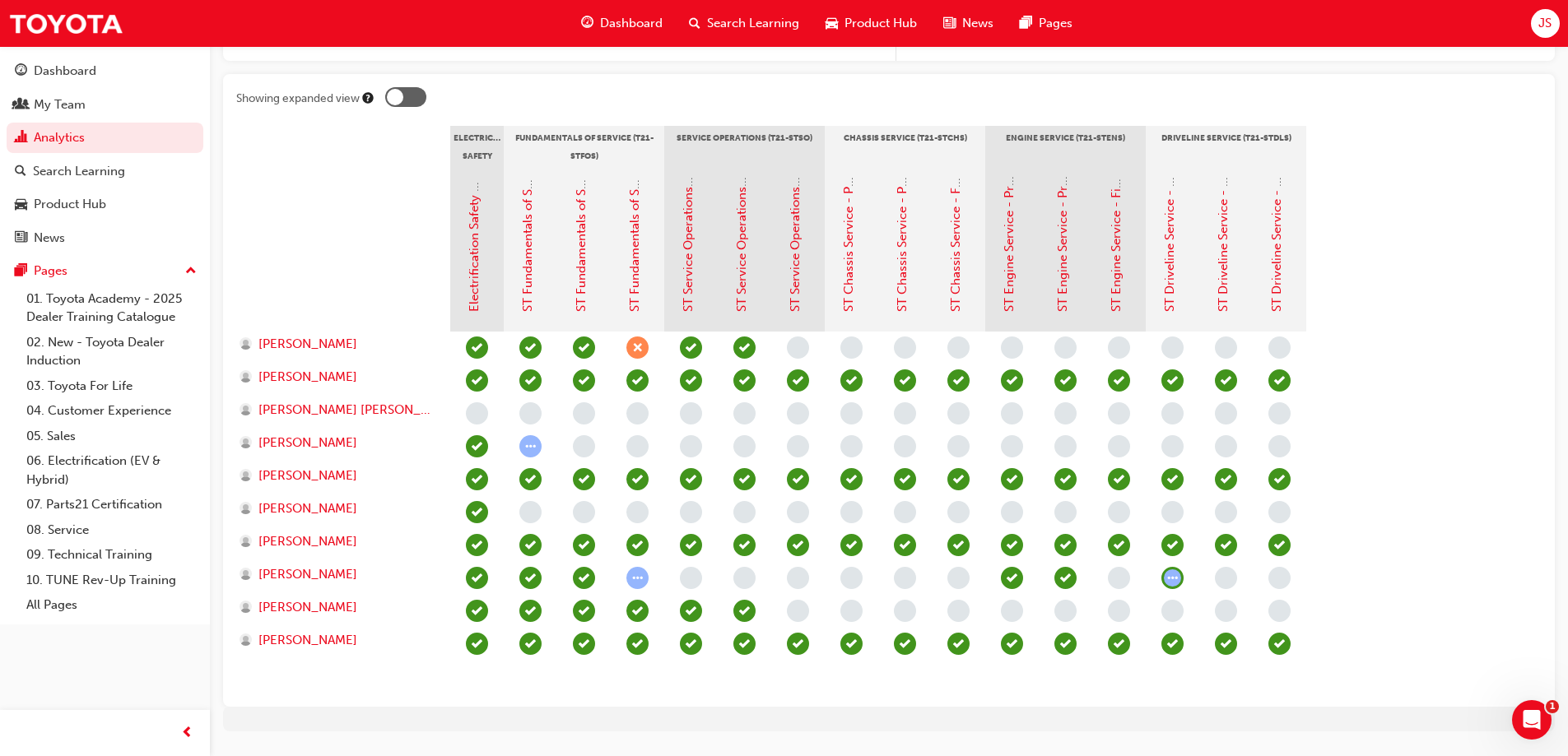
scroll to position [350, 0]
